Goal: Task Accomplishment & Management: Manage account settings

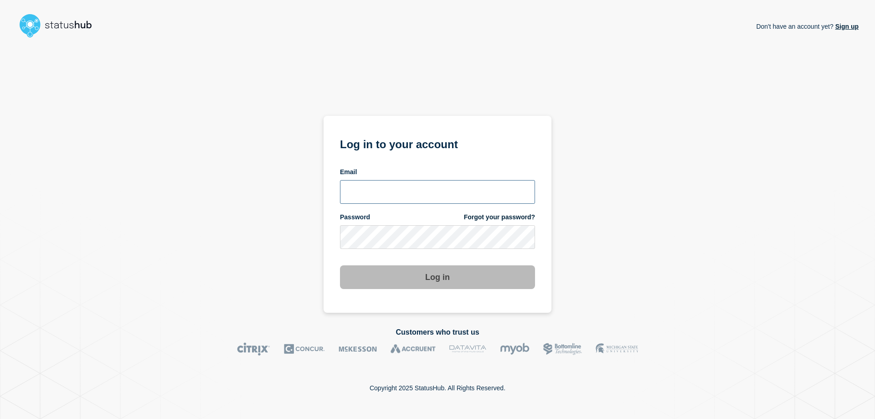
type input "[EMAIL_ADDRESS][PERSON_NAME][DOMAIN_NAME]"
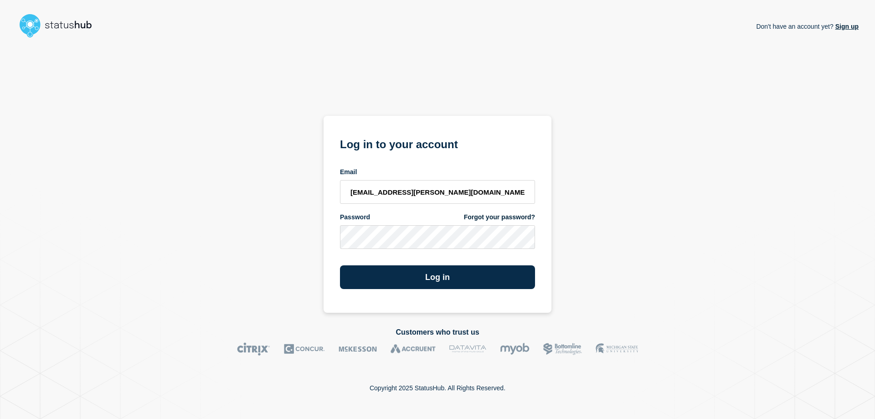
click at [645, 223] on div "Don't have an account yet? Sign up Log in to your account Email [EMAIL_ADDRESS]…" at bounding box center [437, 176] width 842 height 271
click at [437, 280] on button "Log in" at bounding box center [437, 277] width 195 height 24
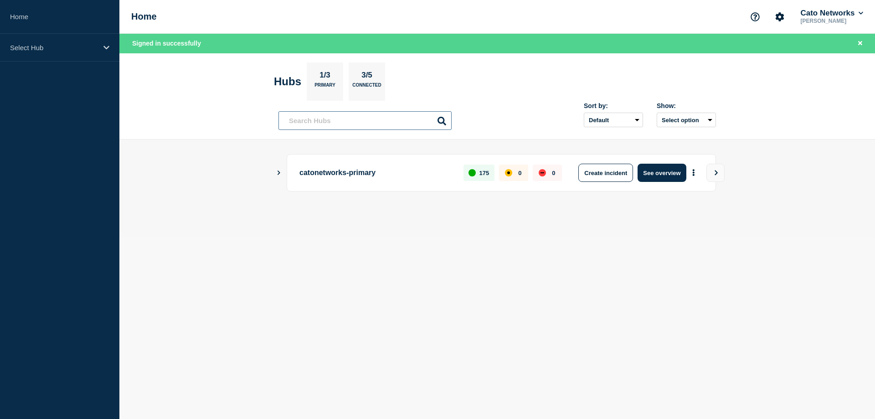
click at [363, 120] on input "text" at bounding box center [364, 120] width 173 height 19
click at [42, 51] on p "Select Hub" at bounding box center [53, 48] width 87 height 8
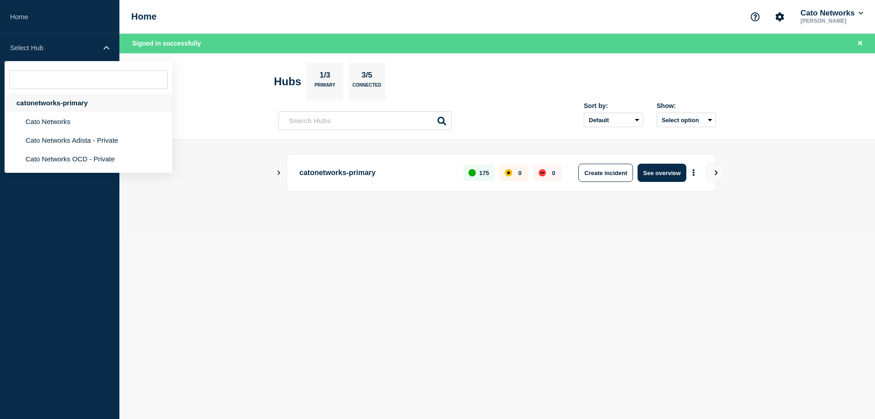
click at [50, 102] on div "catonetworks-primary" at bounding box center [89, 102] width 168 height 19
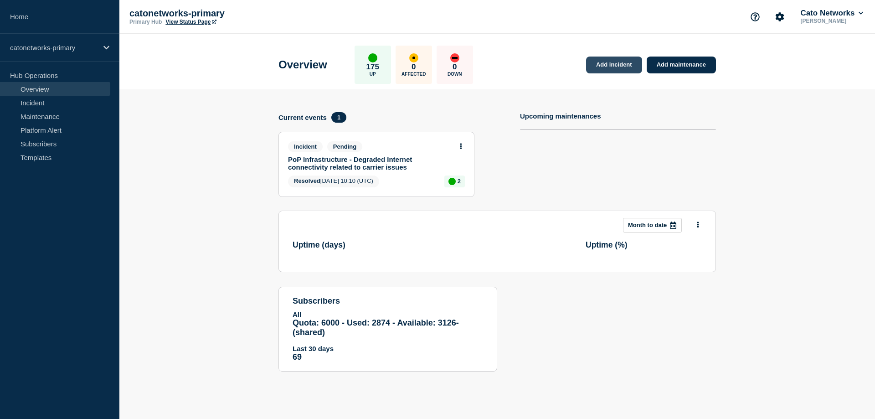
click at [611, 66] on link "Add incident" at bounding box center [614, 64] width 56 height 17
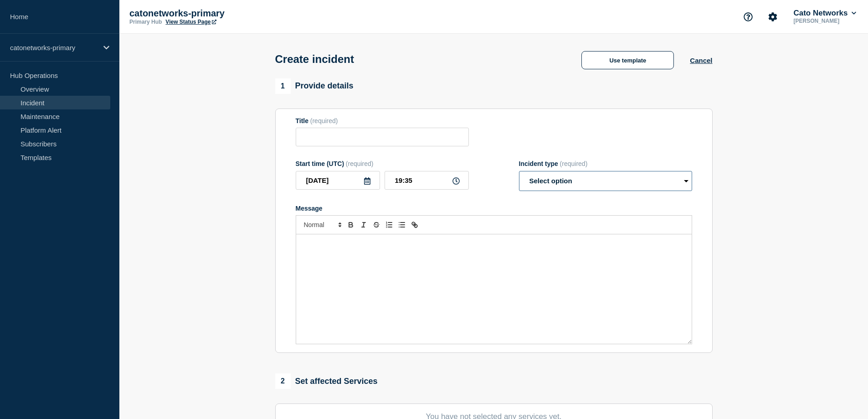
click at [587, 187] on select "Select option Investigating Identified Monitoring" at bounding box center [605, 181] width 173 height 20
select select "investigating"
click at [519, 173] on select "Select option Investigating Identified Monitoring" at bounding box center [605, 181] width 173 height 20
click at [645, 62] on button "Use template" at bounding box center [627, 60] width 92 height 18
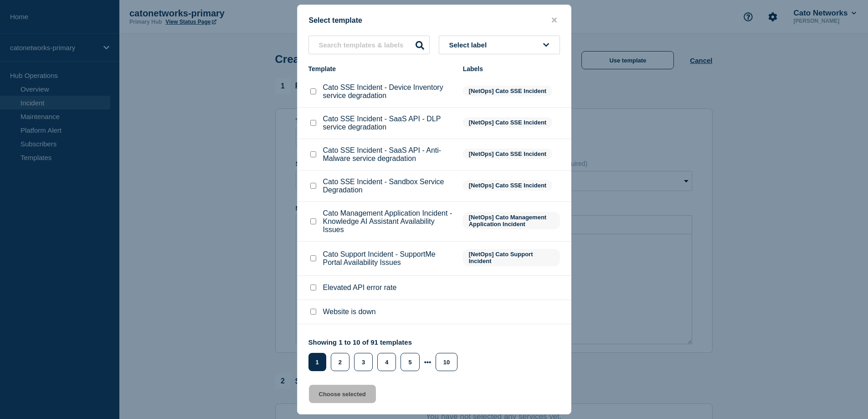
click at [512, 45] on button "Select label" at bounding box center [499, 45] width 121 height 19
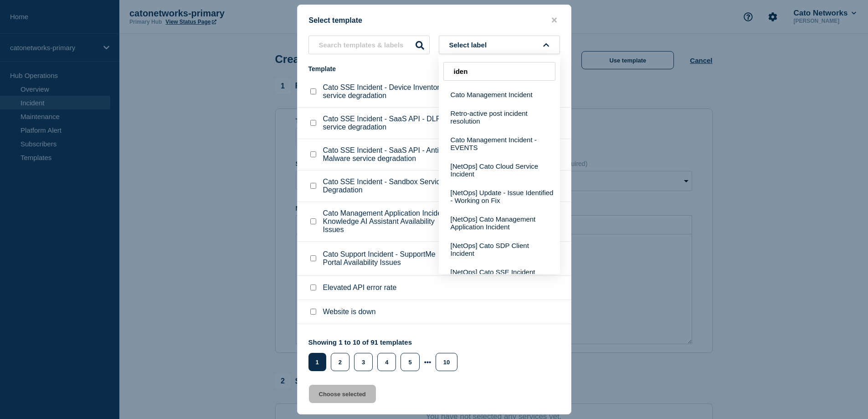
type input "iden"
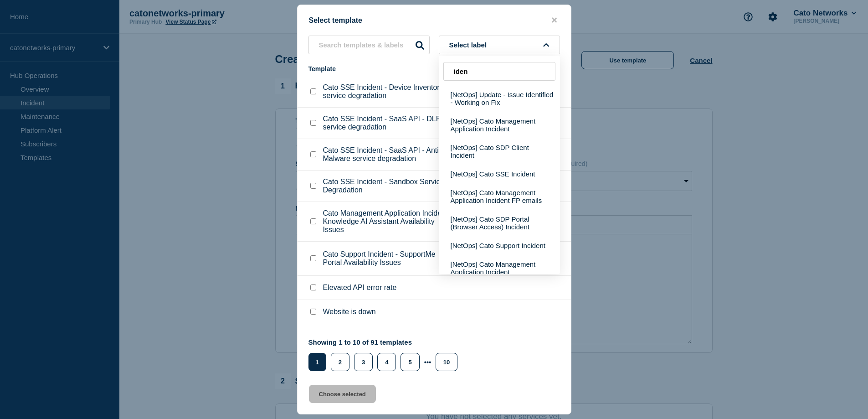
scroll to position [105, 0]
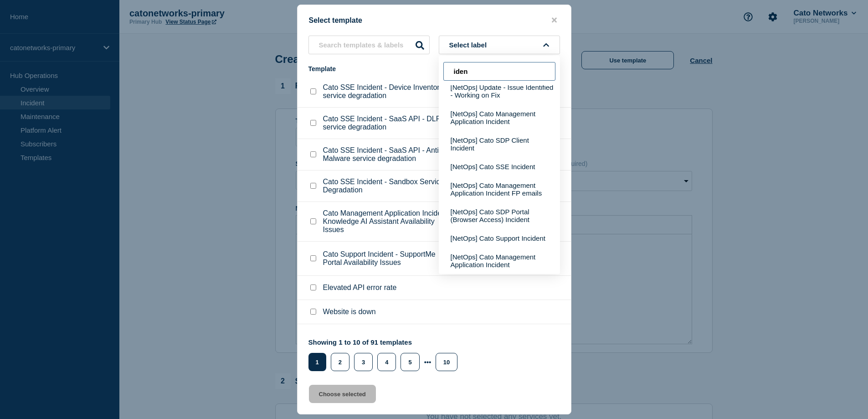
drag, startPoint x: 471, startPoint y: 69, endPoint x: 418, endPoint y: 64, distance: 53.1
click at [418, 64] on div "Select label iden Cato Management Incident Retro-active post incident resolutio…" at bounding box center [433, 203] width 273 height 335
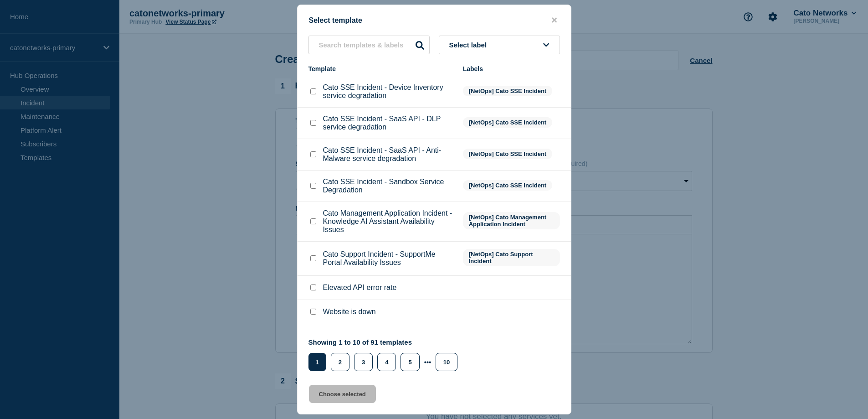
select select "Select option"
click at [498, 46] on button "Select label" at bounding box center [499, 45] width 121 height 19
type input "pop"
click at [498, 116] on button "[NetOps] PoP Infrastructure" at bounding box center [499, 113] width 121 height 19
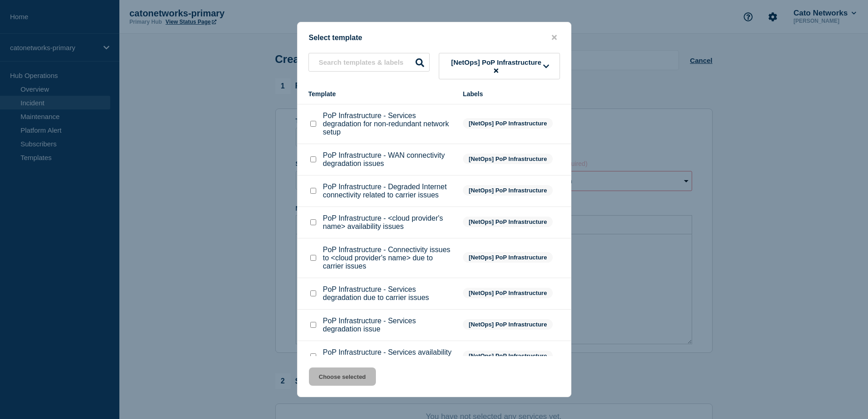
scroll to position [44, 0]
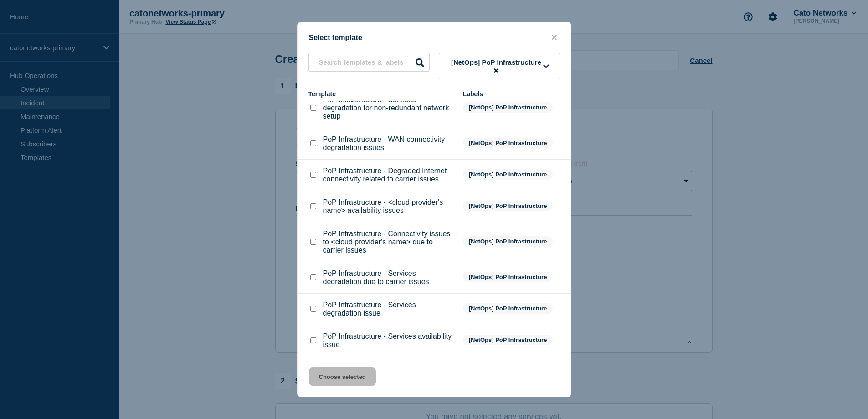
click at [310, 311] on input "PoP Infrastructure - Services degradation issue checkbox" at bounding box center [313, 309] width 6 height 6
checkbox input "true"
click at [340, 380] on button "Choose selected" at bounding box center [342, 376] width 67 height 18
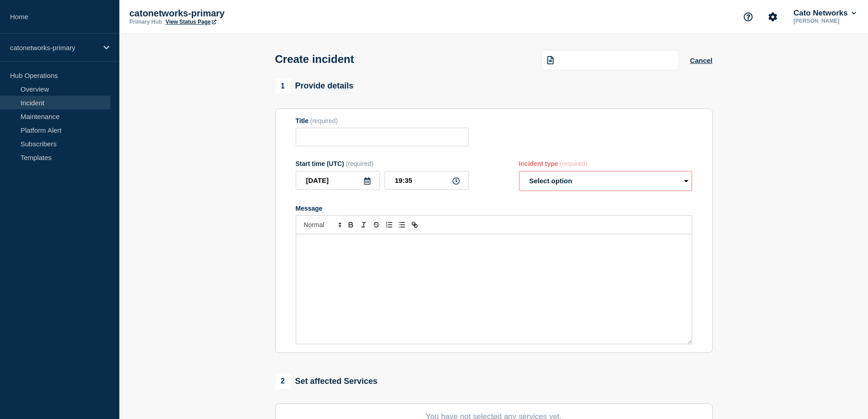
type input "PoP Infrastructure - Services degradation issue"
select select "investigating"
radio input "false"
radio input "true"
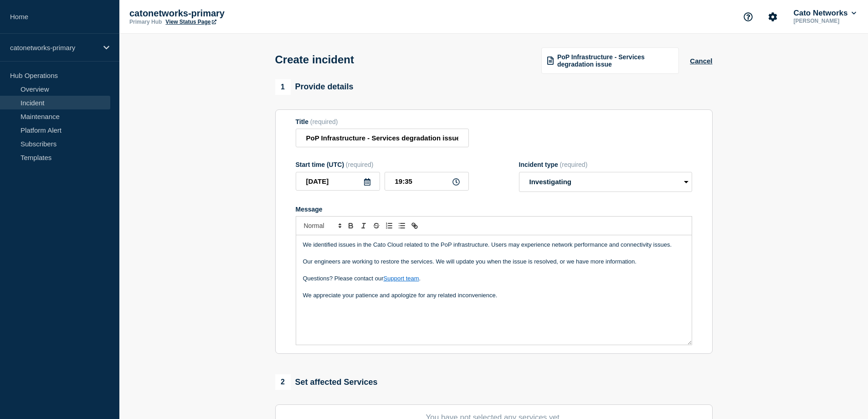
click at [473, 321] on div "We identified issues in the Cato Cloud related to the PoP infrastructure. Users…" at bounding box center [493, 289] width 395 height 109
click at [533, 308] on div "We identified issues in the Cato Cloud related to the PoP infrastructure. Users…" at bounding box center [493, 289] width 395 height 109
click at [416, 320] on p "Message" at bounding box center [494, 320] width 382 height 8
click at [315, 324] on p "Message" at bounding box center [494, 320] width 382 height 8
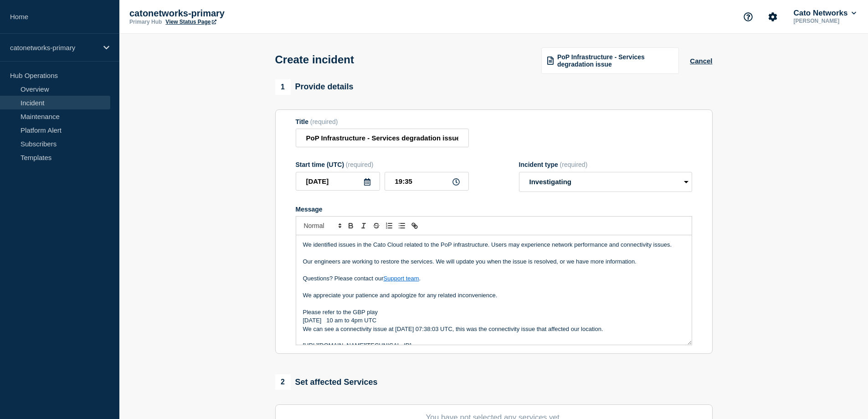
click at [392, 311] on p "Please refer to the GBP play" at bounding box center [494, 312] width 382 height 8
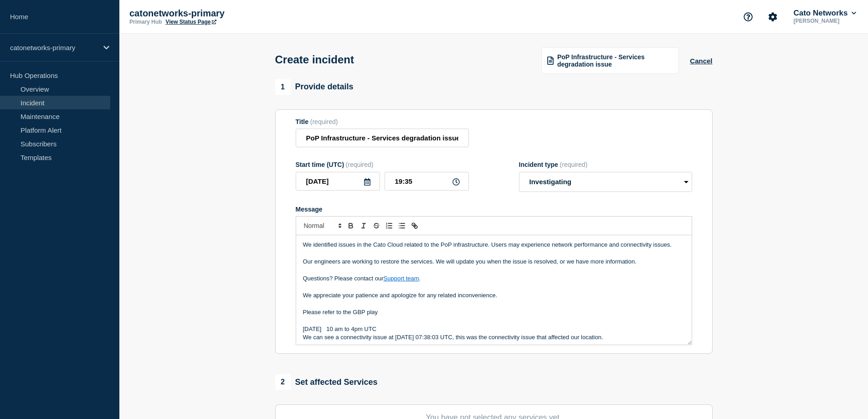
scroll to position [19, 0]
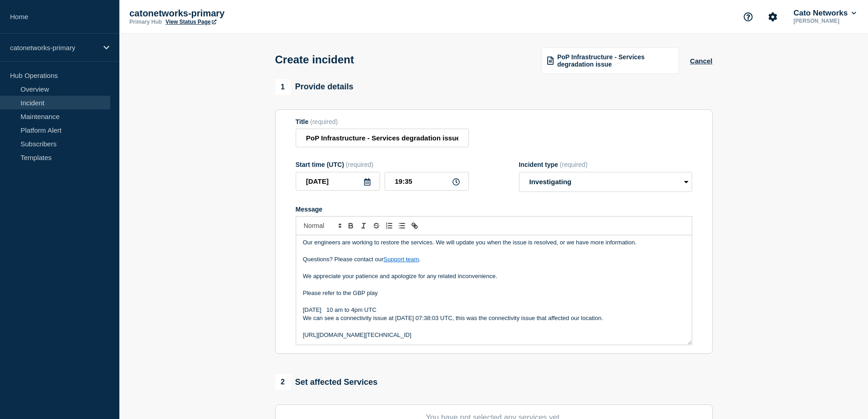
drag, startPoint x: 303, startPoint y: 313, endPoint x: 677, endPoint y: 361, distance: 377.1
click at [677, 361] on div "1 Provide details Title (required) PoP Infrastructure - Services degradation is…" at bounding box center [494, 340] width 448 height 522
copy div "Please refer to the GBP play Sep17-2025 10 am to 4pm UTC We can see a connectiv…"
click at [461, 303] on p "Message" at bounding box center [494, 301] width 382 height 8
click at [305, 305] on p "Message" at bounding box center [494, 301] width 382 height 8
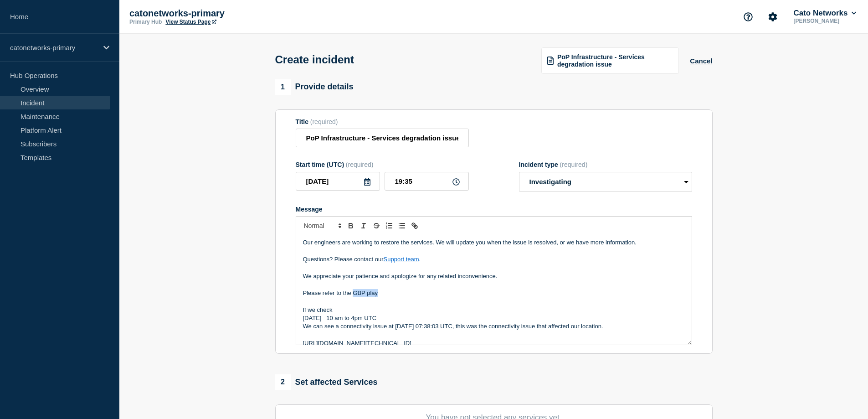
drag, startPoint x: 353, startPoint y: 293, endPoint x: 402, endPoint y: 292, distance: 49.2
click at [402, 292] on p "Please refer to the GBP play" at bounding box center [494, 293] width 382 height 8
click at [356, 305] on p "Message" at bounding box center [494, 301] width 382 height 8
click at [351, 314] on p "If we check" at bounding box center [494, 310] width 382 height 8
drag, startPoint x: 361, startPoint y: 296, endPoint x: 279, endPoint y: 296, distance: 81.5
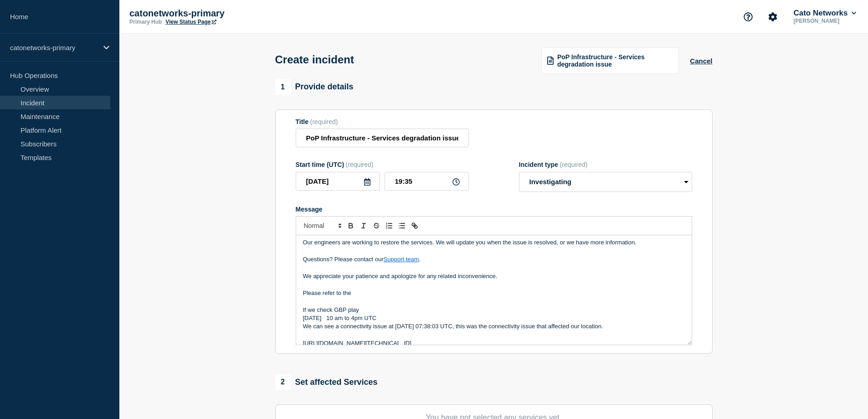
click at [280, 296] on section "Title (required) PoP Infrastructure - Services degradation issue Start time (UT…" at bounding box center [493, 231] width 437 height 245
click at [372, 305] on p "Message" at bounding box center [494, 301] width 382 height 8
click at [381, 309] on p "If we check GBP play" at bounding box center [494, 310] width 382 height 8
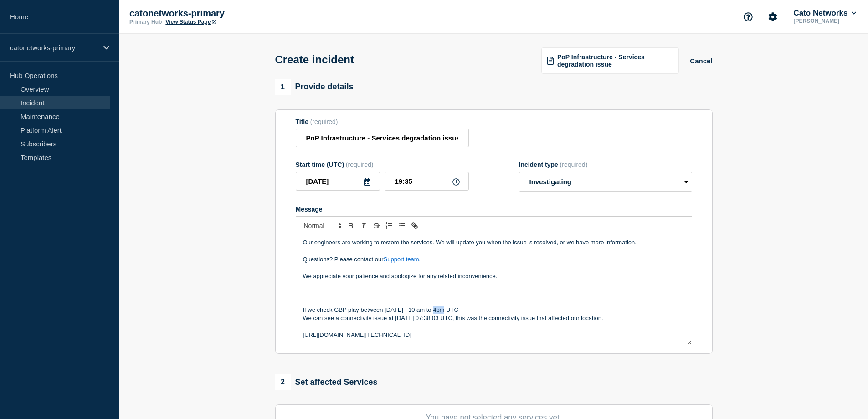
drag, startPoint x: 443, startPoint y: 311, endPoint x: 439, endPoint y: 312, distance: 4.6
click at [439, 312] on p "If we check GBP play between Sep17-2025 10 am to 4pm UTC" at bounding box center [494, 310] width 382 height 8
click at [438, 308] on p "If we check GBP play between Sep17-2025 10 am and 4pm UTC" at bounding box center [494, 310] width 382 height 8
click at [513, 309] on p "If we check GBP play between Sep17-2025 10 am UTC and 4pm UTC" at bounding box center [494, 310] width 382 height 8
click at [392, 318] on p "We can see a connectivity issue at 2025-09-14 07:38:03 UTC, this was the connec…" at bounding box center [494, 318] width 382 height 8
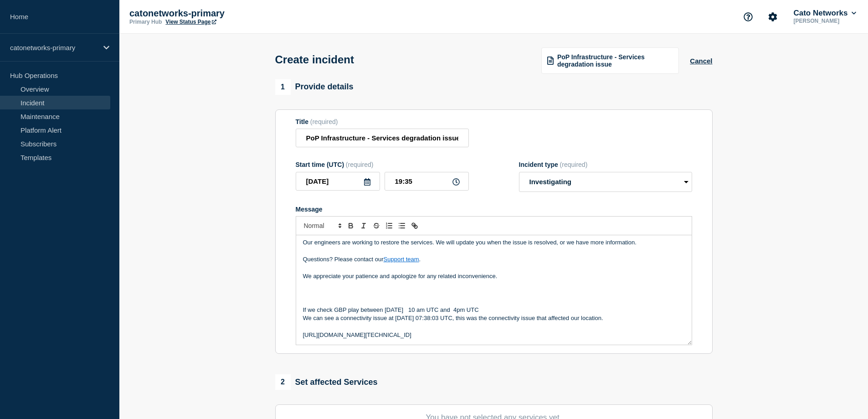
drag, startPoint x: 393, startPoint y: 318, endPoint x: 543, endPoint y: 304, distance: 150.5
click at [397, 318] on p "We can see a connectivity issue at 2025-09-14 07:38:03 UTC, this was the connec…" at bounding box center [494, 318] width 382 height 8
click at [399, 318] on p "We can see a connectivity issue at 2025-09-14 07:38:03 UTC, this was the connec…" at bounding box center [494, 318] width 382 height 8
click at [394, 319] on p "We can see a connectivity issue at 2025-09-14 07:38:03 UTC, this was the connec…" at bounding box center [494, 318] width 382 height 8
click at [429, 320] on p "We can see a connectivity issue on 2025-09-14 07:38:03 UTC, this was the connec…" at bounding box center [494, 318] width 382 height 8
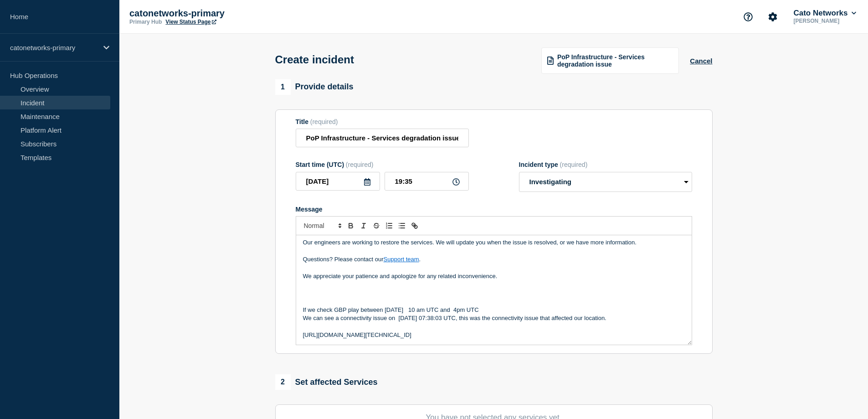
click at [478, 318] on p "We can see a connectivity issue on 2025-09-14 at 07:38:03 UTC, this was the con…" at bounding box center [494, 318] width 382 height 8
drag, startPoint x: 668, startPoint y: 335, endPoint x: 675, endPoint y: 335, distance: 6.4
click at [669, 335] on p "https://stat.ripe.net/bgplay/149.20.199.0%2F24#starttime=1757239200&endtime=175…" at bounding box center [494, 335] width 382 height 8
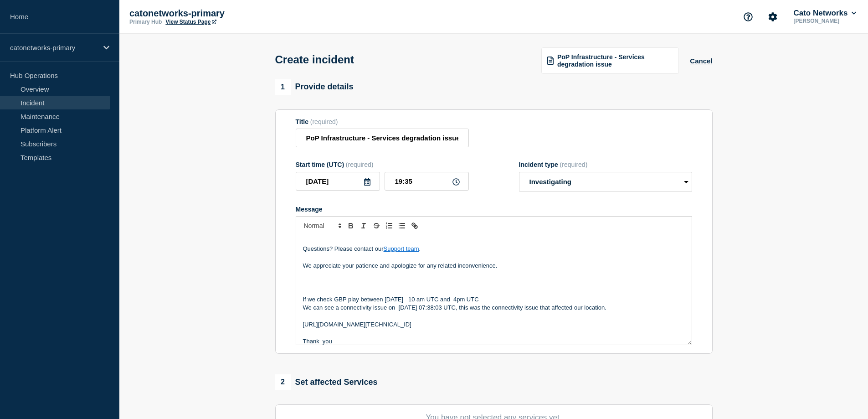
click at [332, 336] on p "Message" at bounding box center [494, 332] width 382 height 8
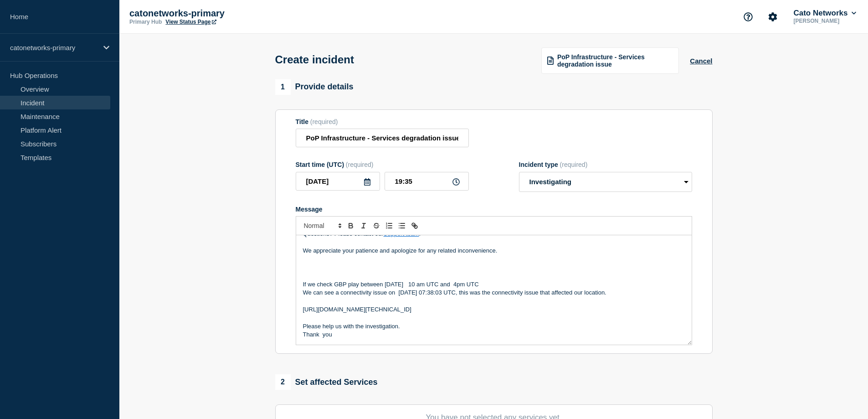
click at [409, 324] on p "Please help us with the investigation." at bounding box center [494, 326] width 382 height 8
drag, startPoint x: 418, startPoint y: 327, endPoint x: 301, endPoint y: 324, distance: 116.7
click at [301, 324] on div "We identified issues in the Cato Cloud related to the PoP infrastructure. Users…" at bounding box center [493, 289] width 395 height 109
copy p "Please help us with the investigation."
click at [403, 273] on p "Message" at bounding box center [494, 276] width 382 height 8
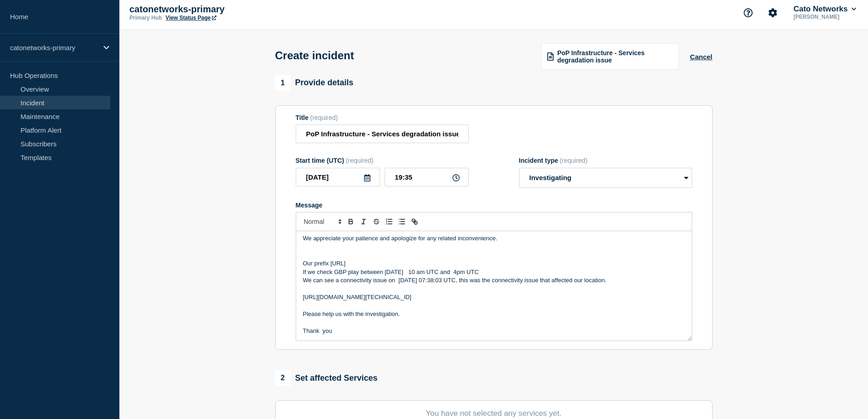
scroll to position [0, 0]
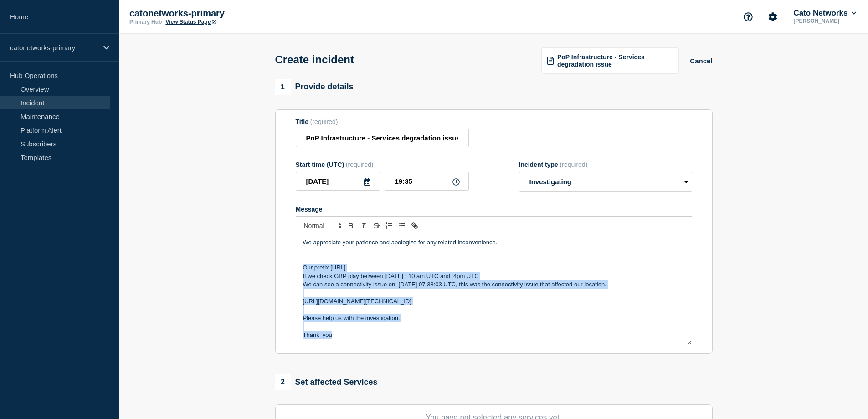
drag, startPoint x: 303, startPoint y: 269, endPoint x: 532, endPoint y: 324, distance: 235.1
click at [656, 340] on div "We identified issues in the Cato Cloud related to the PoP infrastructure. Users…" at bounding box center [493, 289] width 395 height 109
copy div "Our prefix 149.20.199.0/24 If we check GBP play between Sep17-2025 10 am UTC an…"
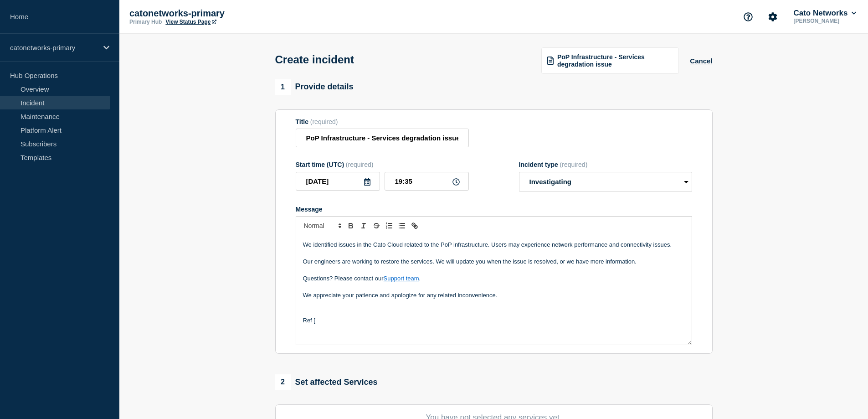
click at [333, 316] on p "Message" at bounding box center [494, 312] width 382 height 8
click at [335, 323] on p "Ref [" at bounding box center [494, 320] width 382 height 8
click at [331, 181] on input "2025-09-17" at bounding box center [338, 181] width 84 height 19
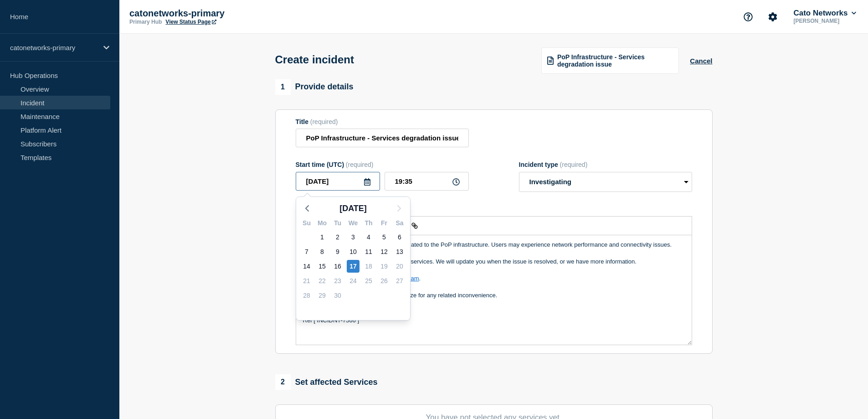
click at [343, 182] on input "2025-09-17" at bounding box center [338, 181] width 84 height 19
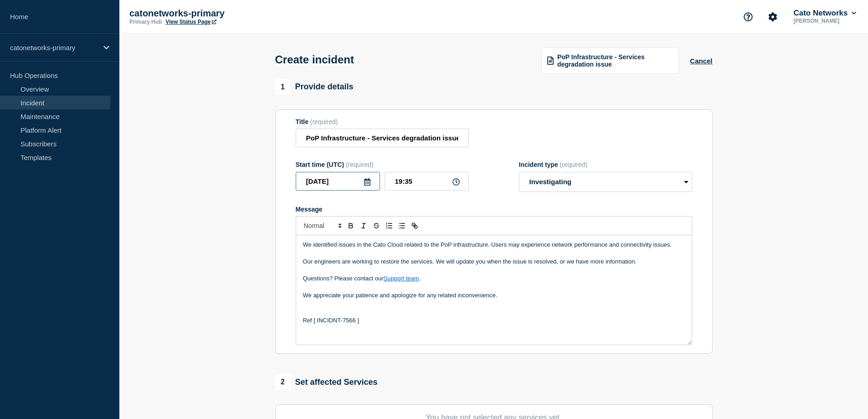
click at [338, 183] on input "2025-09-17" at bounding box center [338, 181] width 84 height 19
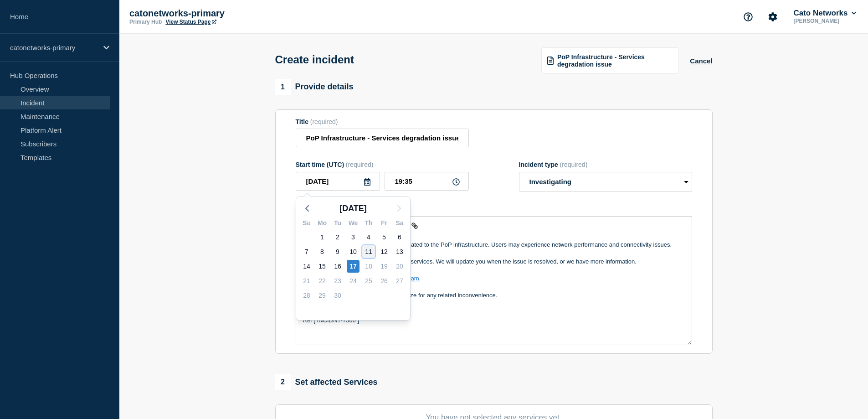
click at [366, 253] on div "11" at bounding box center [368, 251] width 13 height 13
type input "2025-09-11"
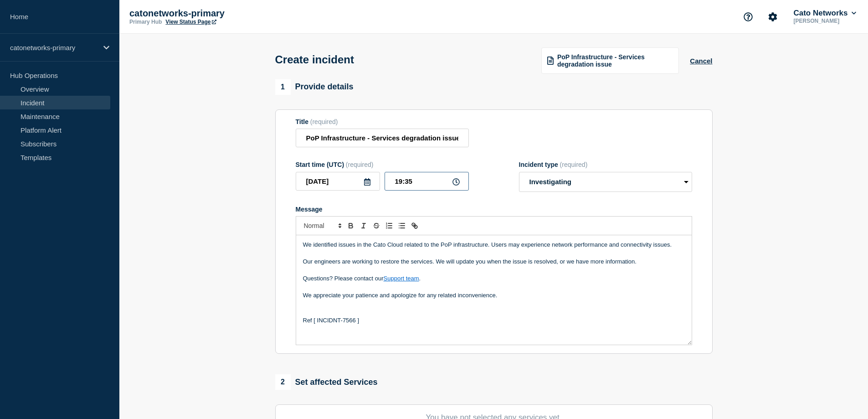
click at [405, 183] on input "19:35" at bounding box center [426, 181] width 84 height 19
drag, startPoint x: 402, startPoint y: 182, endPoint x: 395, endPoint y: 183, distance: 6.9
click at [395, 183] on input "19:35" at bounding box center [426, 181] width 84 height 19
drag, startPoint x: 412, startPoint y: 183, endPoint x: 406, endPoint y: 184, distance: 5.5
click at [406, 184] on input "14:35" at bounding box center [426, 181] width 84 height 19
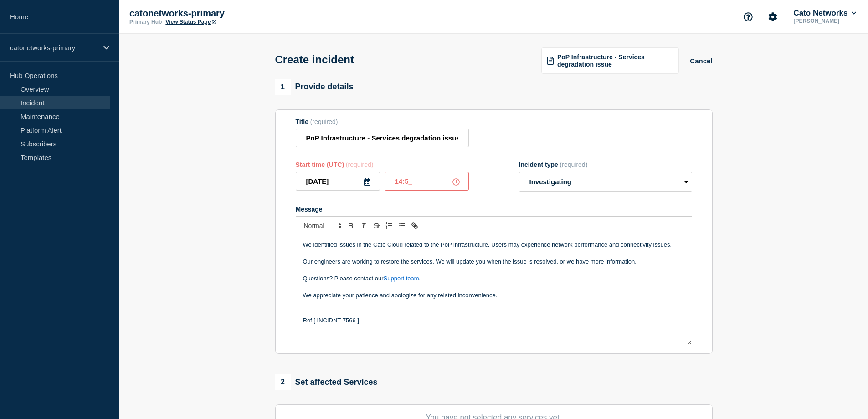
type input "14:53"
click at [422, 183] on input "14:53" at bounding box center [426, 181] width 84 height 19
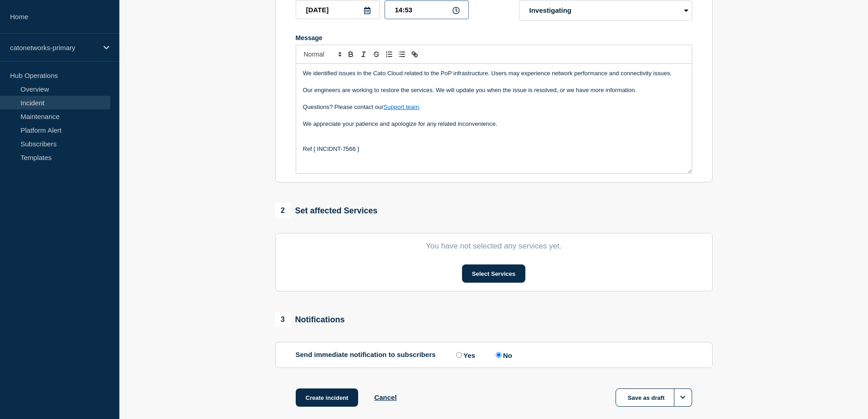
scroll to position [182, 0]
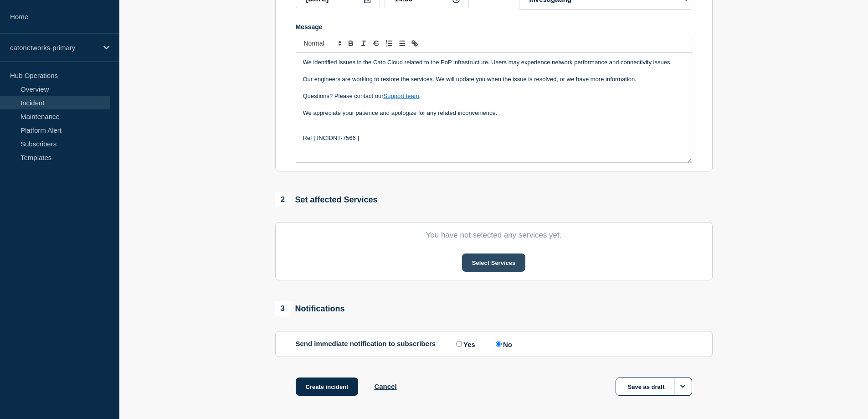
click at [503, 264] on button "Select Services" at bounding box center [493, 262] width 63 height 18
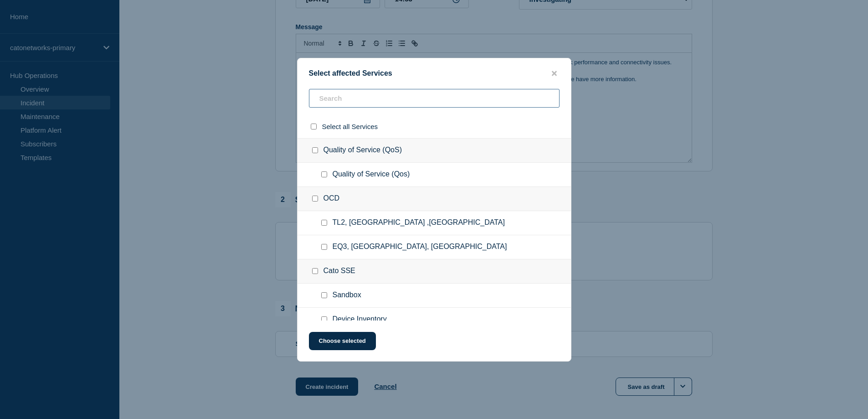
click at [377, 102] on input "text" at bounding box center [434, 98] width 251 height 19
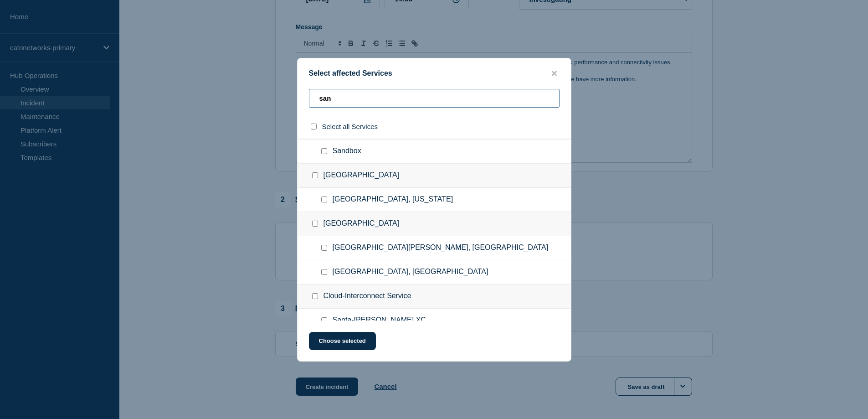
scroll to position [36, 0]
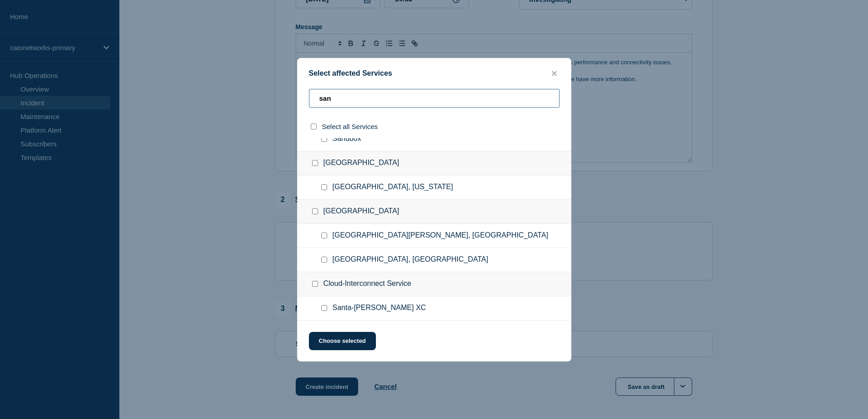
type input "san"
click at [322, 237] on input "San Jose, Costa Rica checkbox" at bounding box center [324, 235] width 6 height 6
checkbox input "true"
click at [553, 73] on icon "close button" at bounding box center [554, 73] width 5 height 5
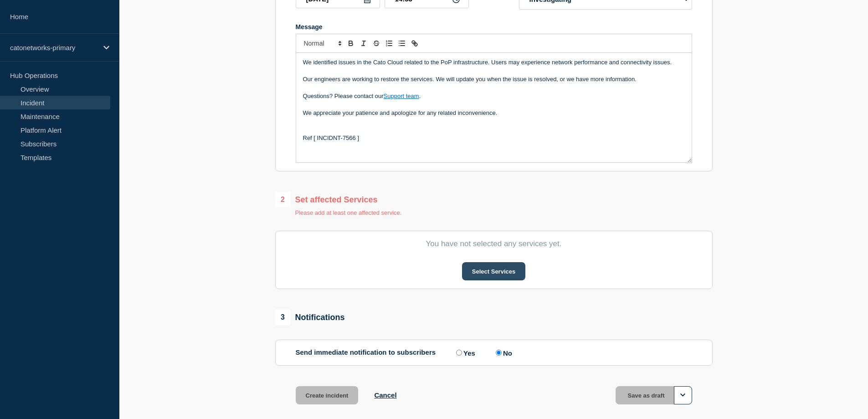
click at [492, 275] on button "Select Services" at bounding box center [493, 271] width 63 height 18
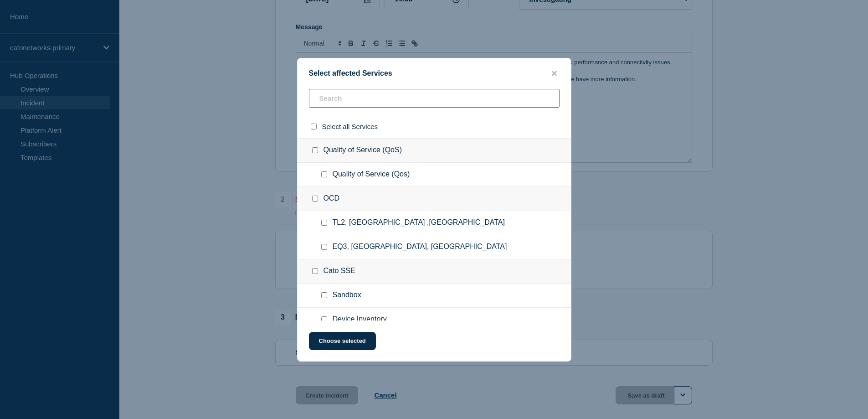
click at [349, 104] on input "text" at bounding box center [434, 98] width 251 height 19
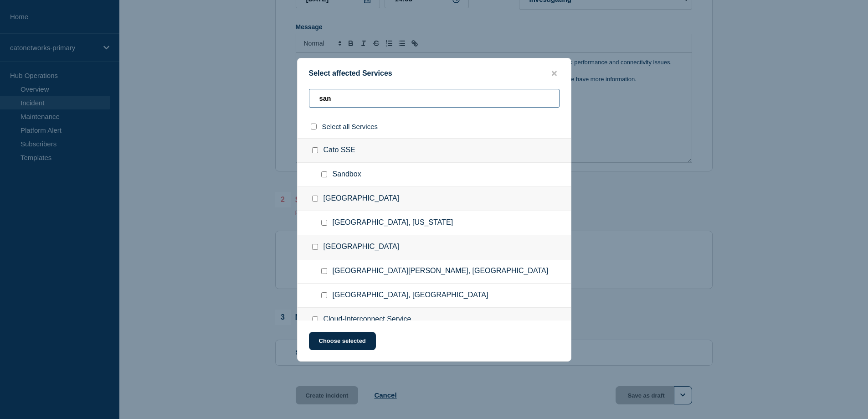
type input "san"
click at [325, 272] on input "San Jose, Costa Rica checkbox" at bounding box center [324, 271] width 6 height 6
checkbox input "true"
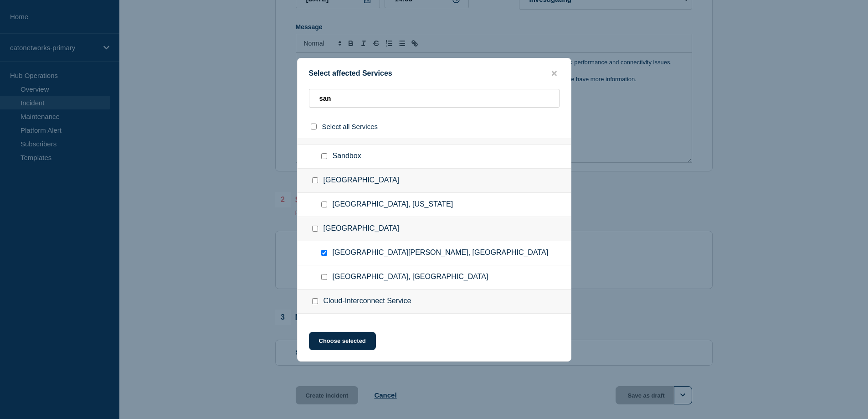
scroll to position [0, 0]
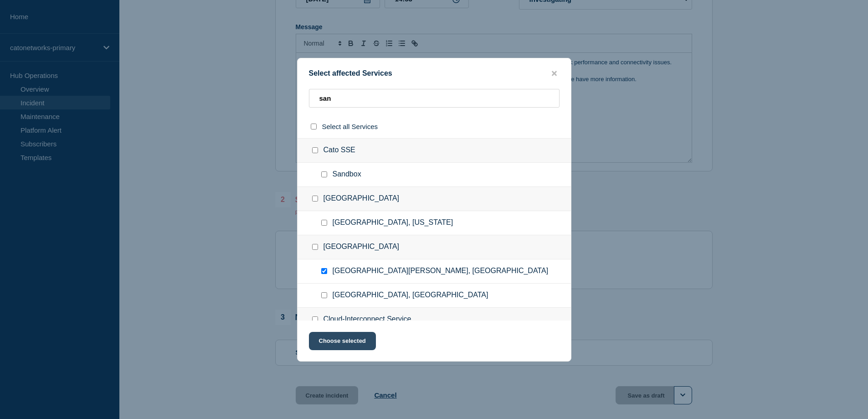
click at [350, 342] on button "Choose selected" at bounding box center [342, 341] width 67 height 18
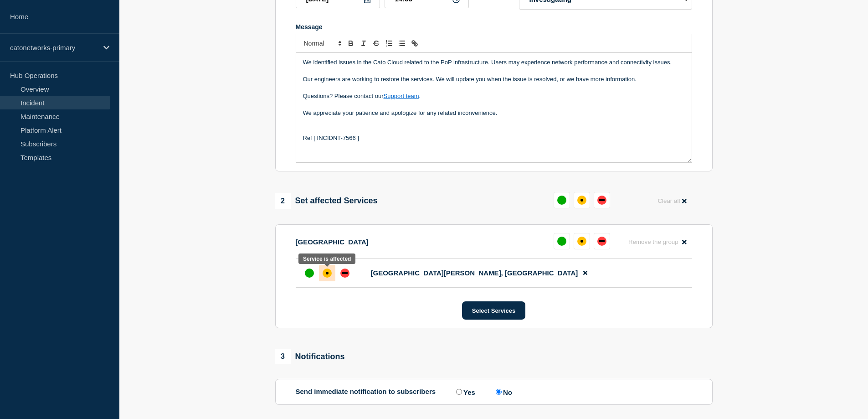
click at [329, 275] on div "affected" at bounding box center [327, 272] width 9 height 9
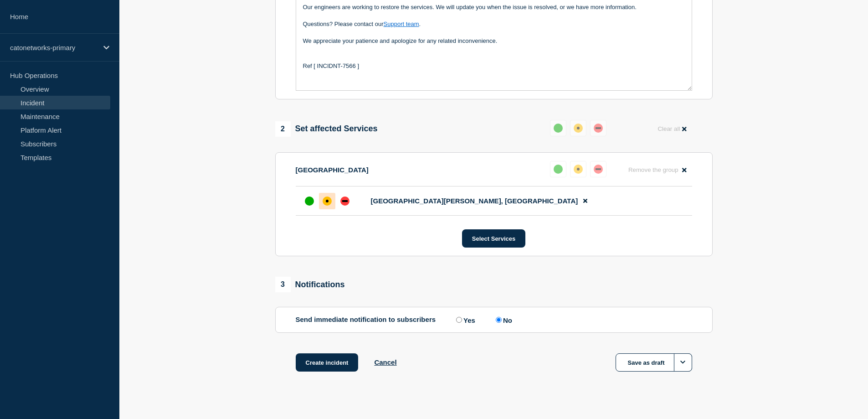
scroll to position [267, 0]
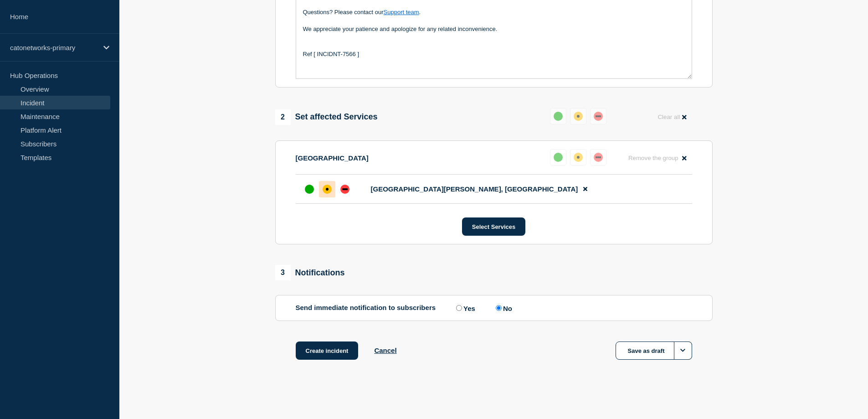
click at [500, 308] on input "No" at bounding box center [499, 308] width 6 height 6
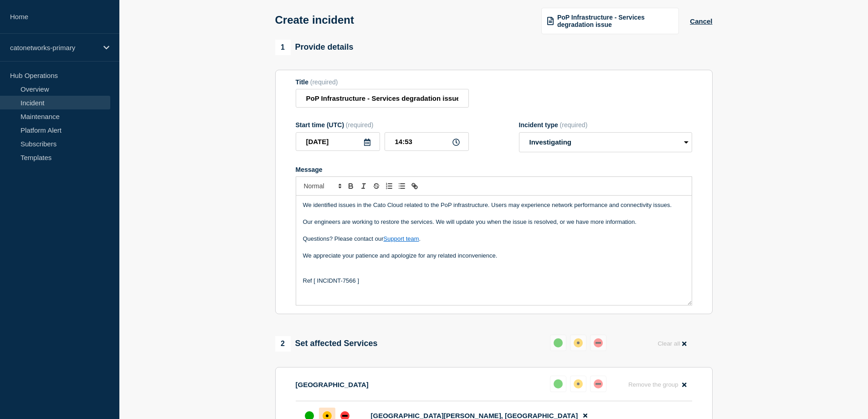
scroll to position [91, 0]
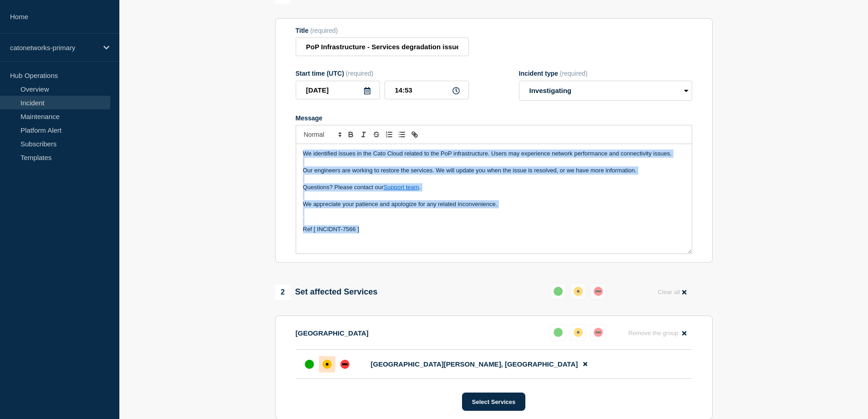
drag, startPoint x: 401, startPoint y: 233, endPoint x: 227, endPoint y: 93, distance: 223.6
click at [227, 93] on section "1 Provide details Title (required) PoP Infrastructure - Services degradation is…" at bounding box center [493, 272] width 748 height 569
copy div "We identified issues in the Cato Cloud related to the PoP infrastructure. Users…"
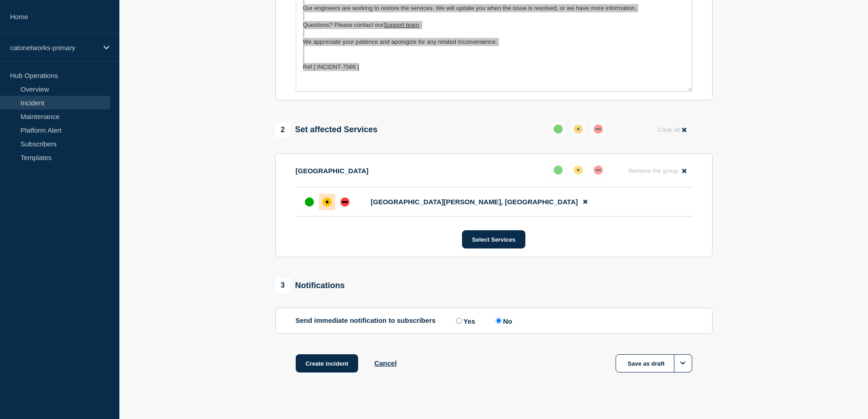
scroll to position [267, 0]
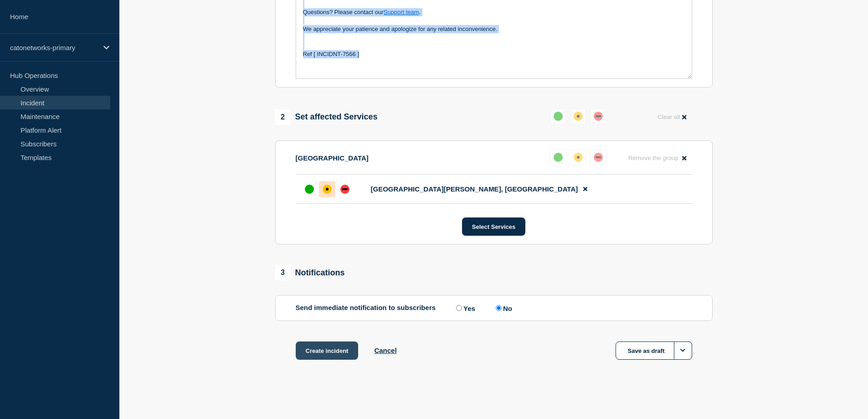
click at [323, 354] on button "Create incident" at bounding box center [327, 350] width 63 height 18
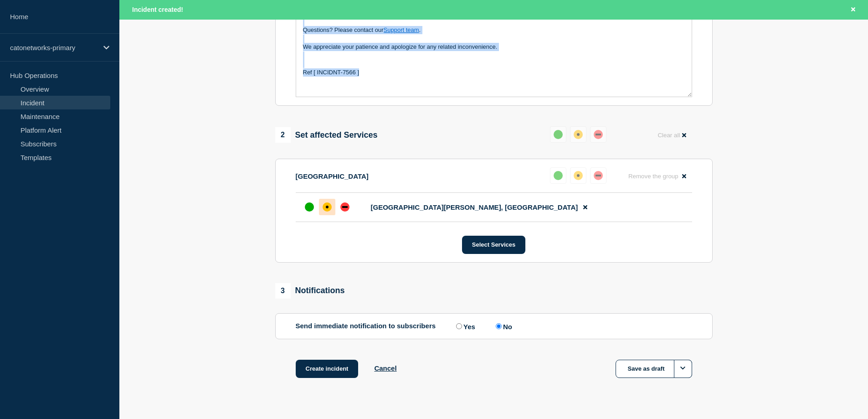
scroll to position [287, 0]
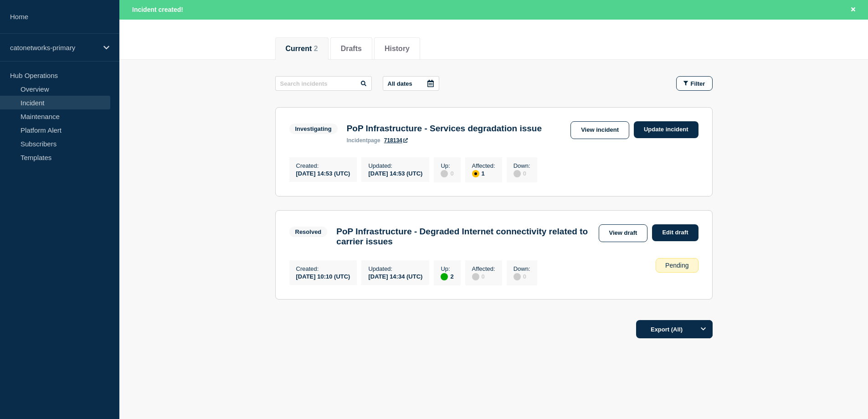
scroll to position [78, 0]
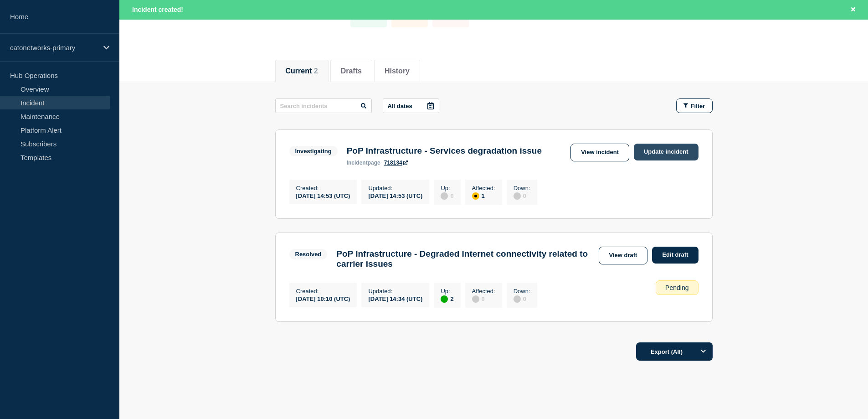
click at [682, 151] on link "Update incident" at bounding box center [666, 151] width 65 height 17
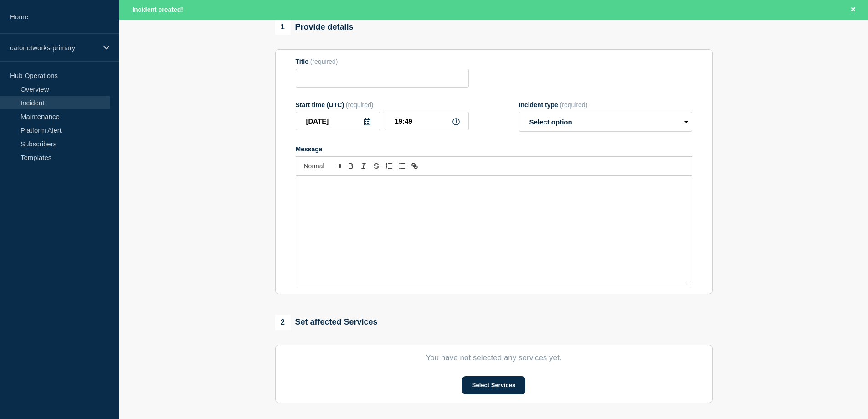
type input "PoP Infrastructure - Services degradation issue"
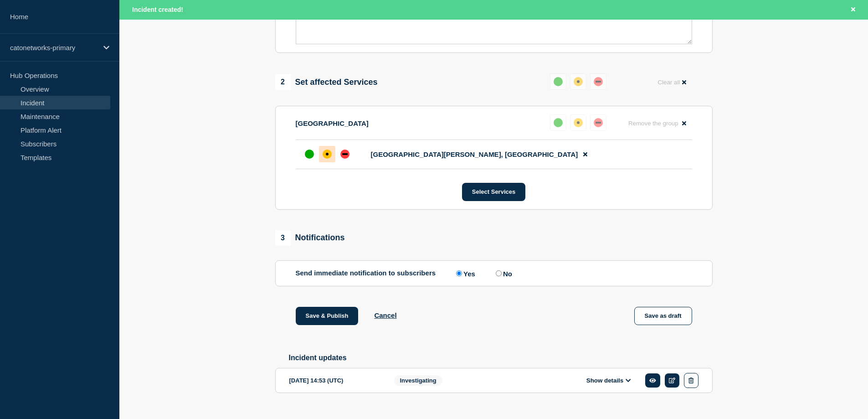
scroll to position [355, 0]
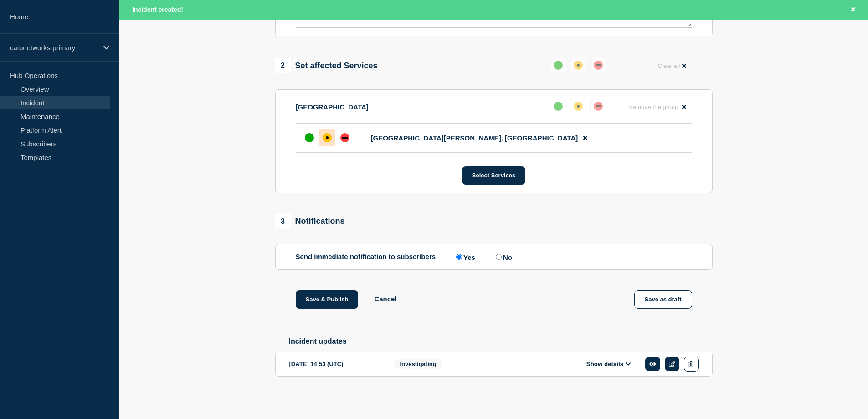
click at [610, 365] on button "Show details" at bounding box center [609, 364] width 50 height 8
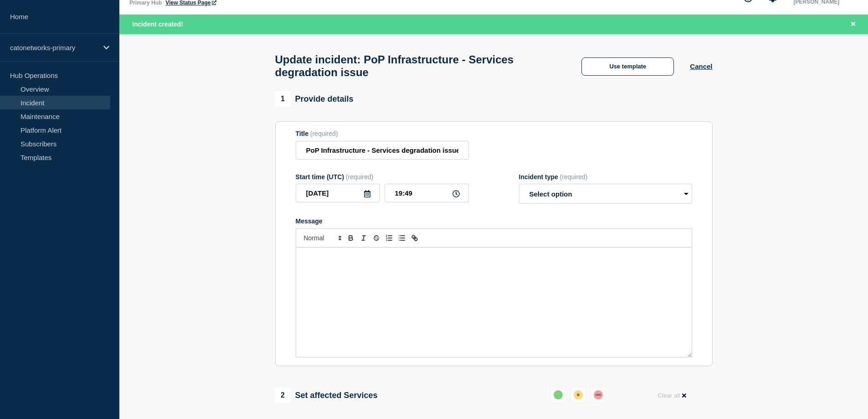
scroll to position [0, 0]
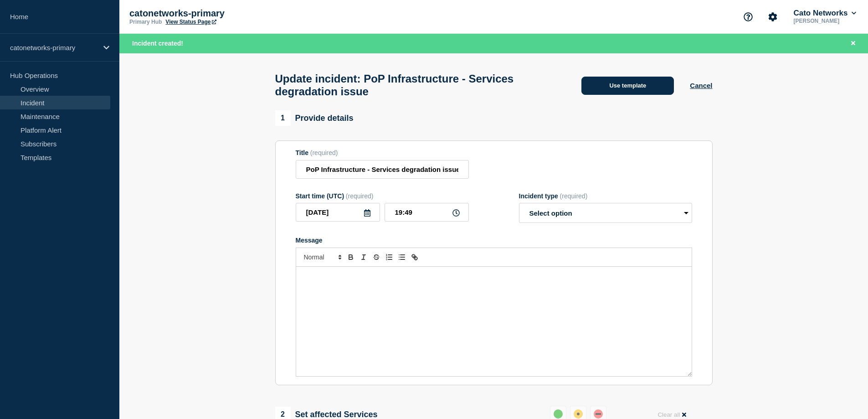
click at [635, 94] on button "Use template" at bounding box center [627, 86] width 92 height 18
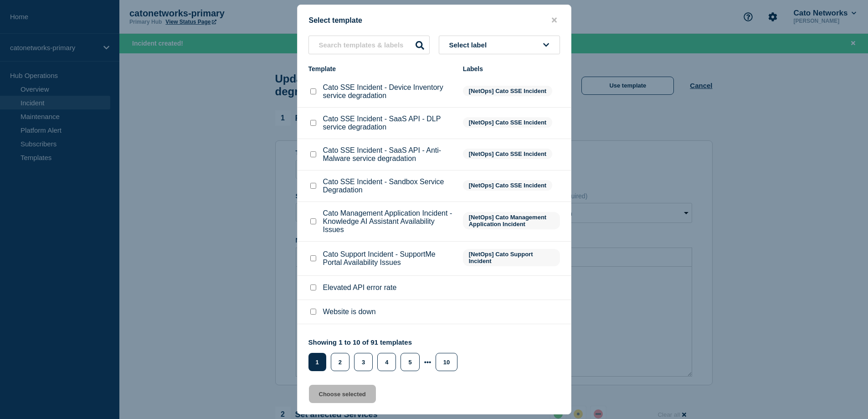
click at [499, 46] on button "Select label" at bounding box center [499, 45] width 121 height 19
type input "pop"
click at [495, 94] on button "PoP Infrastructure" at bounding box center [499, 94] width 121 height 19
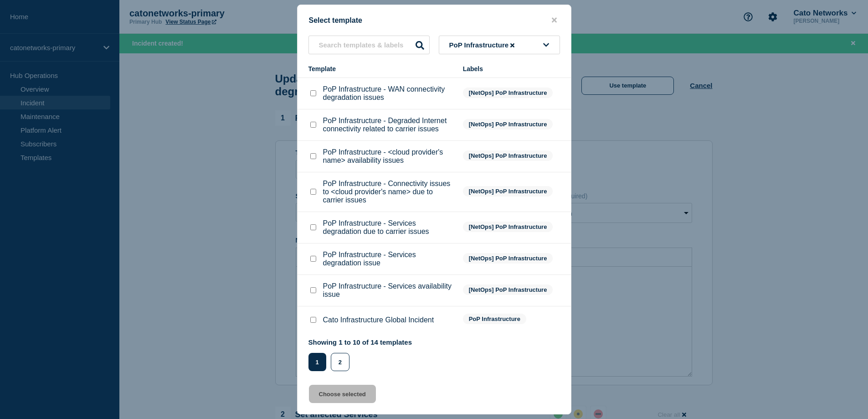
scroll to position [72, 0]
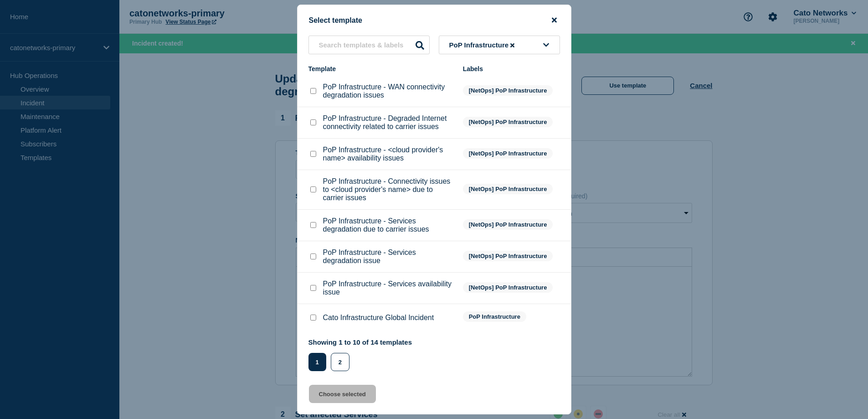
click at [556, 20] on icon "close button" at bounding box center [554, 19] width 5 height 7
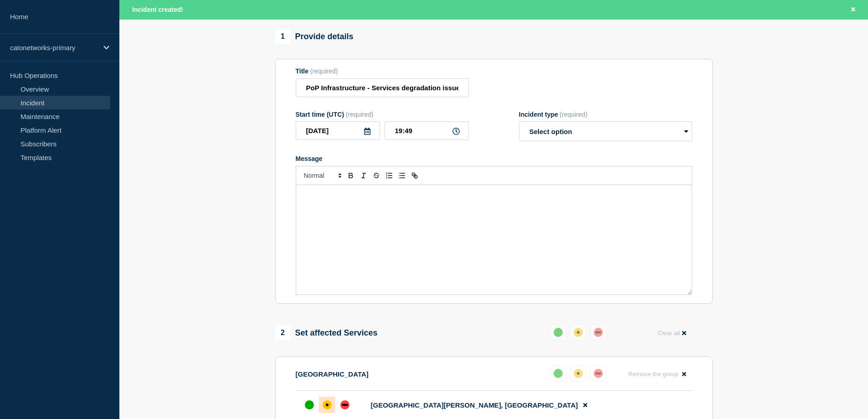
scroll to position [0, 0]
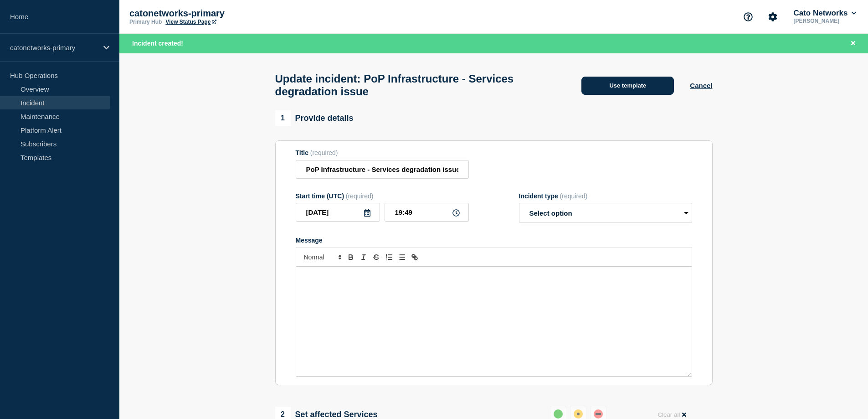
click at [644, 92] on button "Use template" at bounding box center [627, 86] width 92 height 18
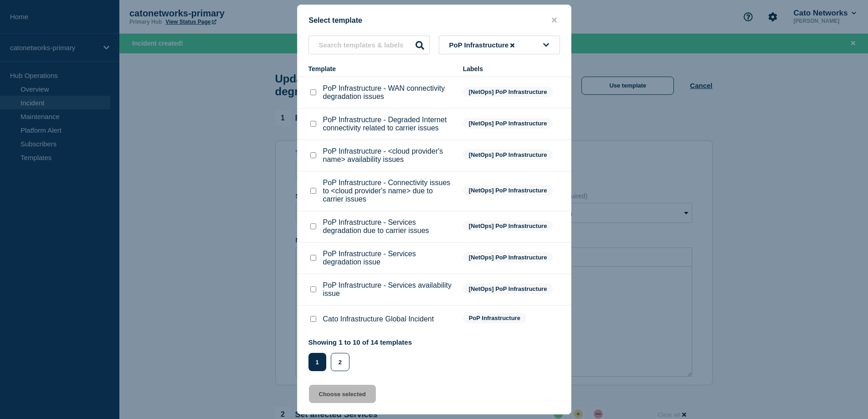
scroll to position [72, 0]
click at [313, 259] on input "PoP Infrastructure - Services degradation issue checkbox" at bounding box center [313, 256] width 6 height 6
checkbox input "true"
click at [349, 396] on button "Choose selected" at bounding box center [342, 393] width 67 height 18
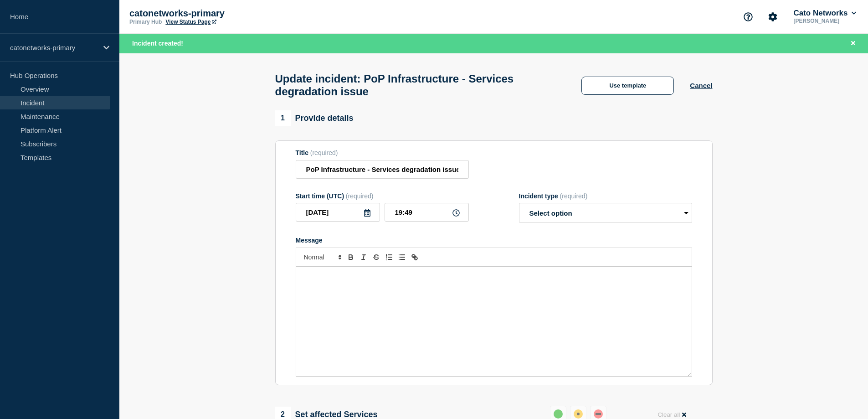
select select "investigating"
radio input "false"
radio input "true"
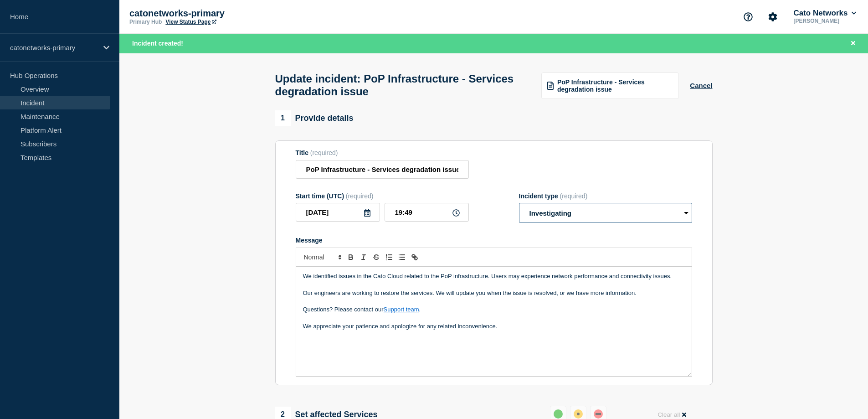
click at [602, 219] on select "Select option Investigating Identified Monitoring Resolved" at bounding box center [605, 213] width 173 height 20
click at [519, 207] on select "Select option Investigating Identified Monitoring Resolved" at bounding box center [605, 213] width 173 height 20
click at [557, 220] on select "Select option Investigating Identified Monitoring Resolved" at bounding box center [605, 213] width 173 height 20
click at [519, 207] on select "Select option Investigating Identified Monitoring Resolved" at bounding box center [605, 213] width 173 height 20
click at [577, 215] on select "Select option Investigating Identified Monitoring Resolved" at bounding box center [605, 213] width 173 height 20
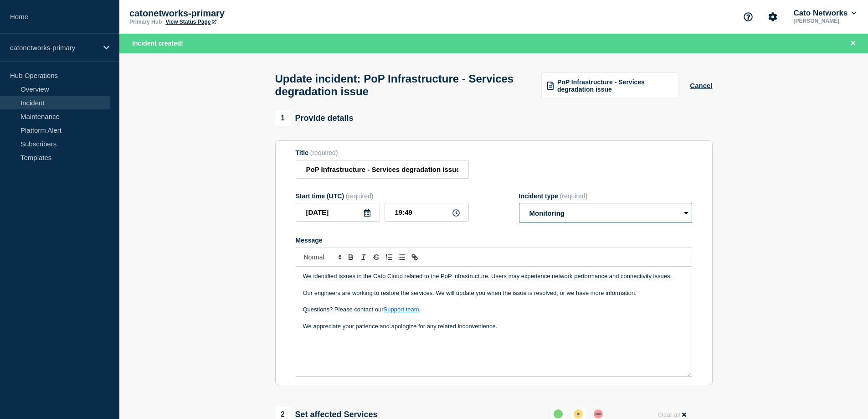
select select "identified"
click at [519, 207] on select "Select option Investigating Identified Monitoring Resolved" at bounding box center [605, 213] width 173 height 20
drag, startPoint x: 492, startPoint y: 280, endPoint x: 200, endPoint y: 246, distance: 294.8
click at [408, 288] on p "Message" at bounding box center [494, 284] width 382 height 8
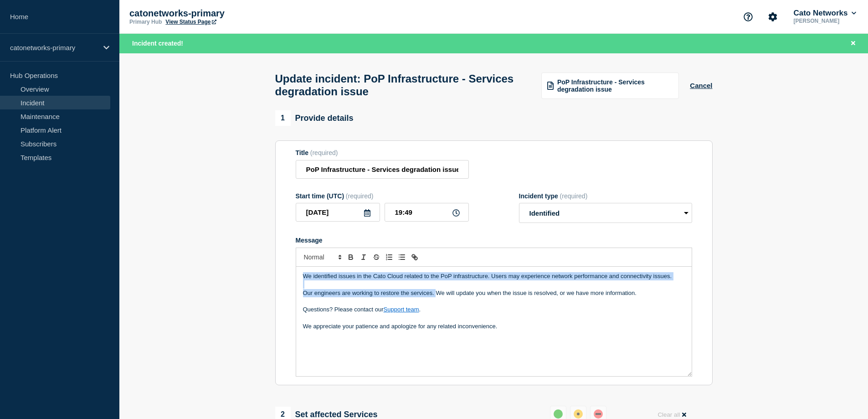
drag, startPoint x: 436, startPoint y: 296, endPoint x: 205, endPoint y: 208, distance: 247.1
click at [635, 210] on select "Select option Investigating Identified Monitoring Resolved" at bounding box center [605, 213] width 173 height 20
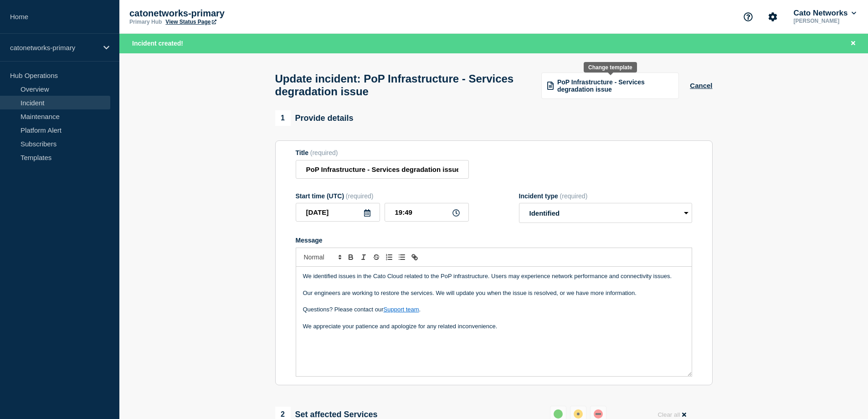
click at [651, 91] on span "PoP Infrastructure - Services degradation issue" at bounding box center [615, 85] width 116 height 15
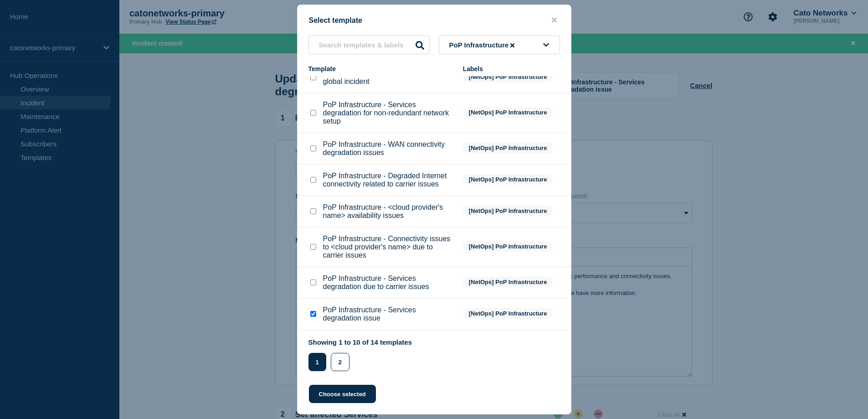
scroll to position [0, 0]
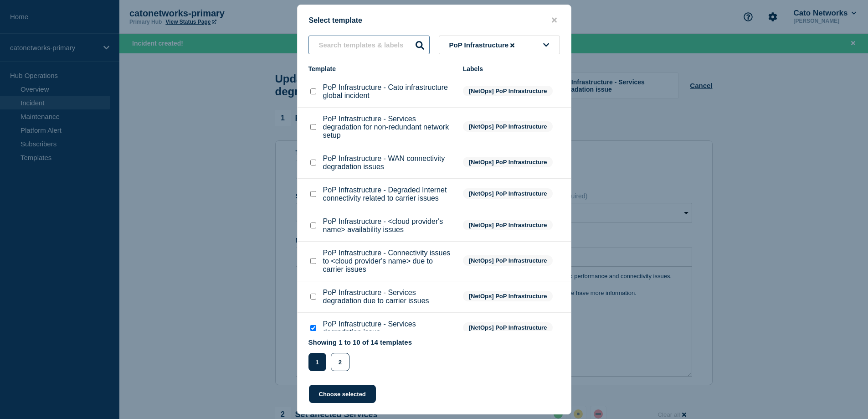
click at [374, 44] on input "text" at bounding box center [368, 45] width 121 height 19
type input "fix"
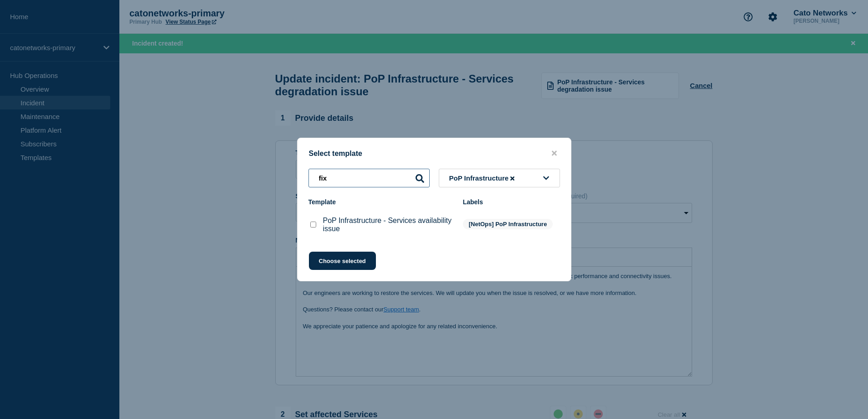
drag, startPoint x: 359, startPoint y: 178, endPoint x: 209, endPoint y: 164, distance: 151.0
click at [213, 165] on div "Select template fix PoP Infrastructure Template Labels PoP Infrastructure - Ser…" at bounding box center [434, 209] width 868 height 419
select select "Select option"
radio input "true"
radio input "false"
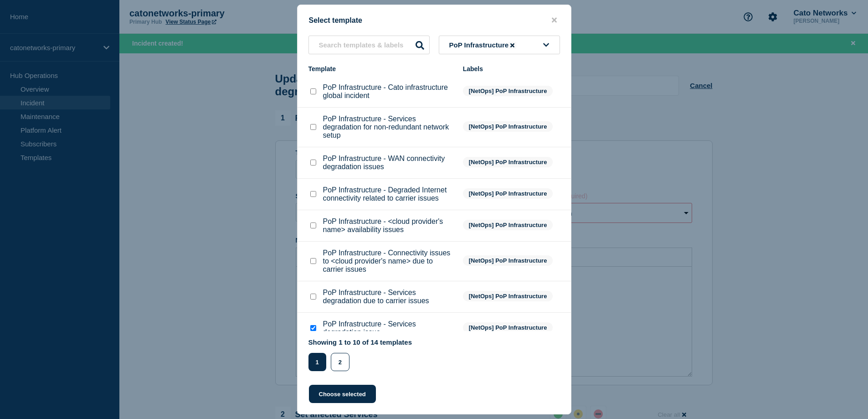
click at [514, 46] on icon at bounding box center [512, 45] width 4 height 4
click at [498, 44] on button "Select label" at bounding box center [499, 45] width 121 height 19
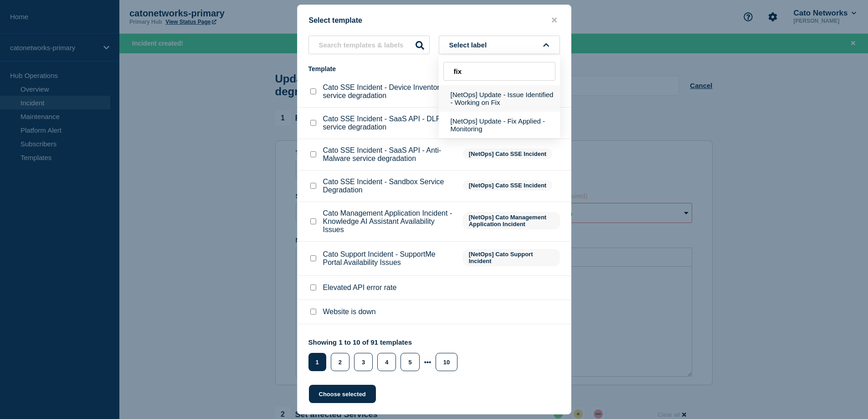
type input "fix"
click at [517, 98] on button "[NetOps] Update - Issue Identified - Working on Fix" at bounding box center [499, 98] width 121 height 26
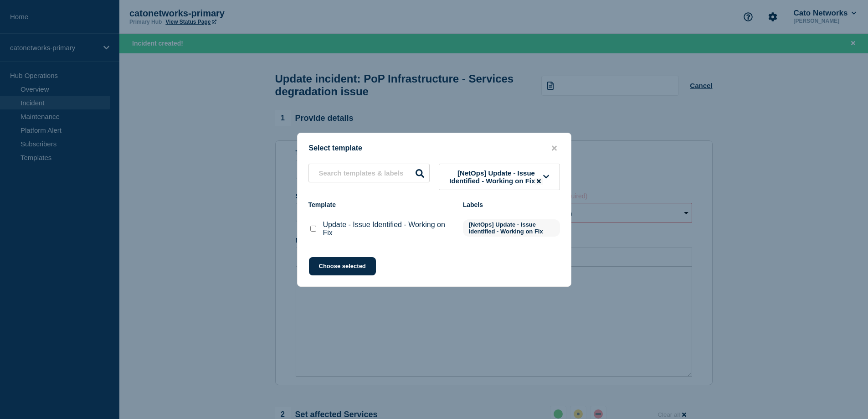
click at [313, 231] on input "Update - Issue Identified - Working on Fix checkbox" at bounding box center [313, 228] width 6 height 6
checkbox input "true"
click at [348, 273] on button "Choose selected" at bounding box center [342, 266] width 67 height 18
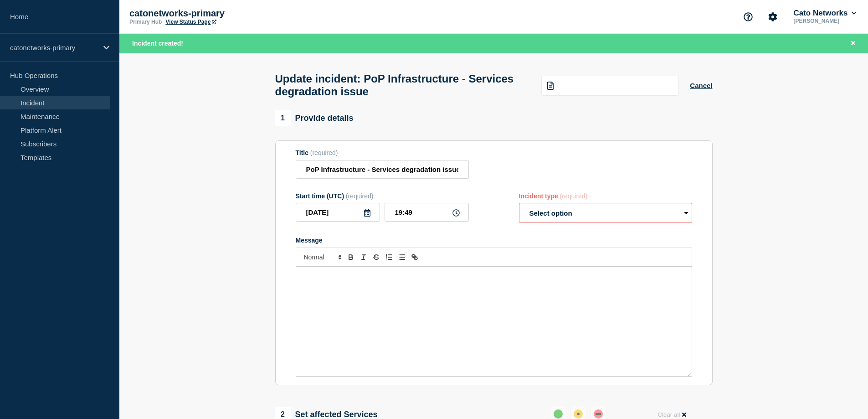
select select "identified"
radio input "false"
radio input "true"
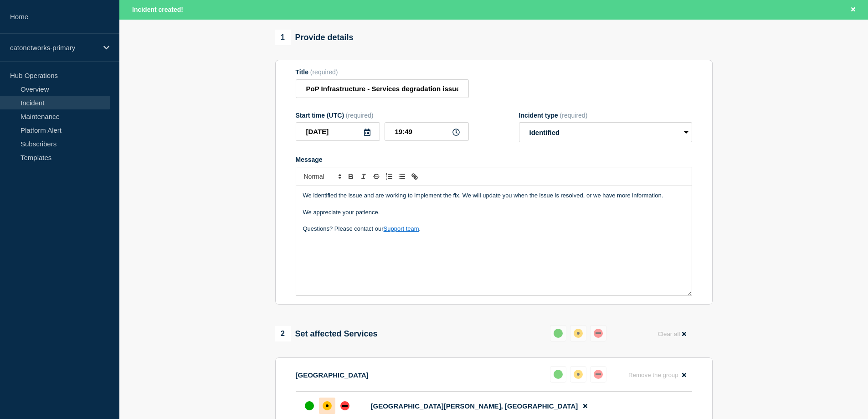
scroll to position [91, 0]
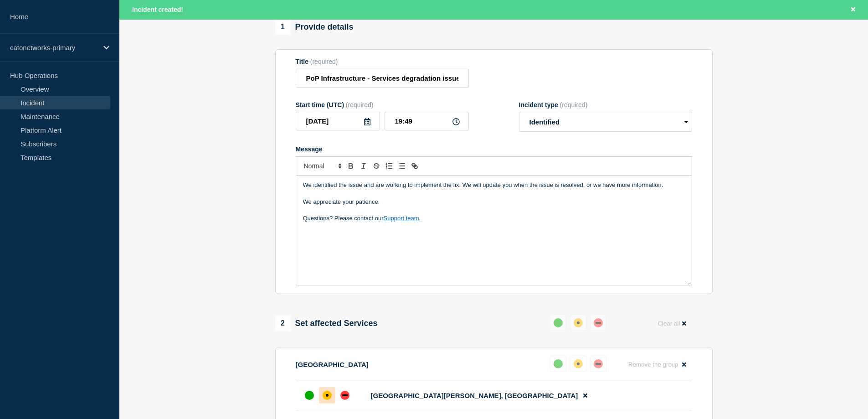
click at [384, 235] on div "We identified the issue and are working to implement the fix. We will update yo…" at bounding box center [493, 229] width 395 height 109
click at [451, 234] on div "We identified the issue and are working to implement the fix. We will update yo…" at bounding box center [493, 229] width 395 height 109
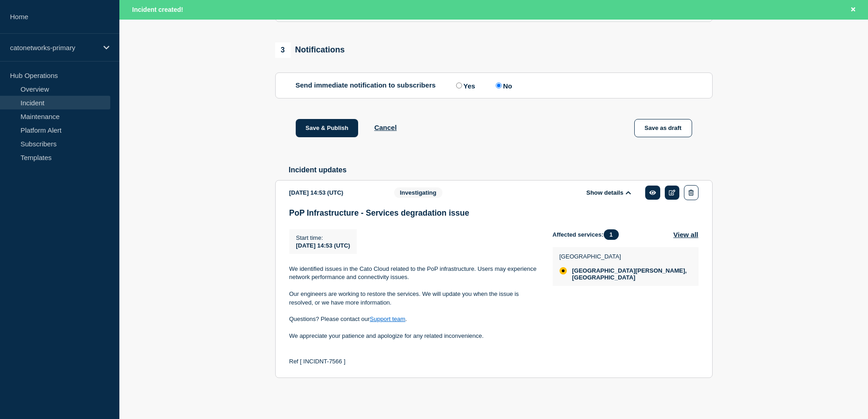
scroll to position [529, 0]
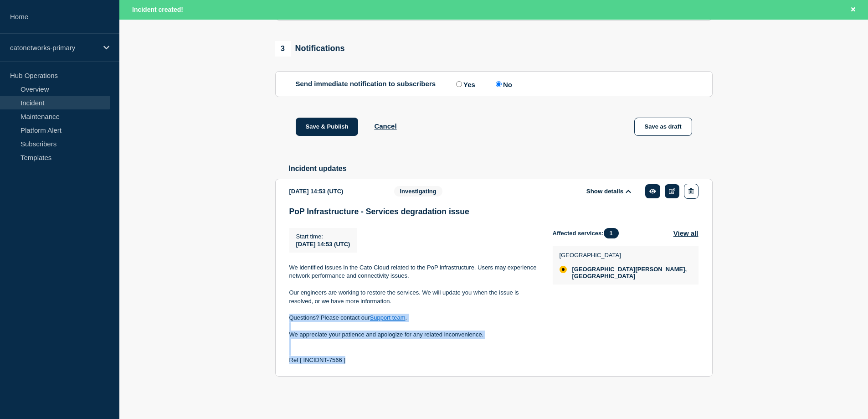
copy div "Questions? Please contact our Support team . We appreciate your patience and ap…"
drag, startPoint x: 290, startPoint y: 317, endPoint x: 364, endPoint y: 362, distance: 86.9
click at [364, 362] on div "We identified issues in the Cato Cloud related to the PoP infrastructure. Users…" at bounding box center [413, 313] width 249 height 101
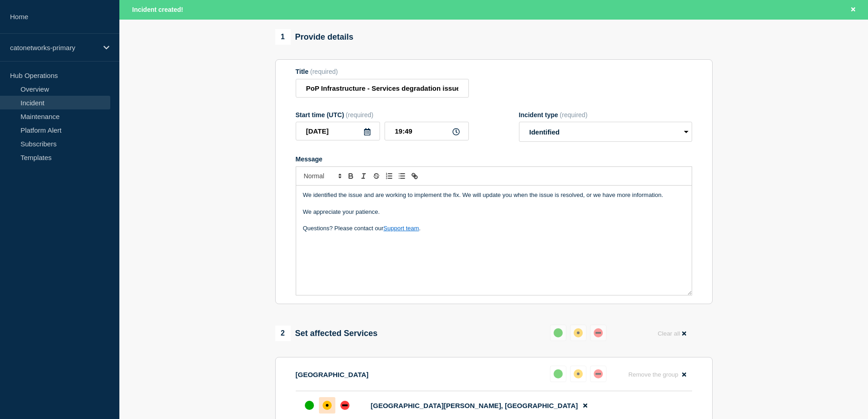
scroll to position [74, 0]
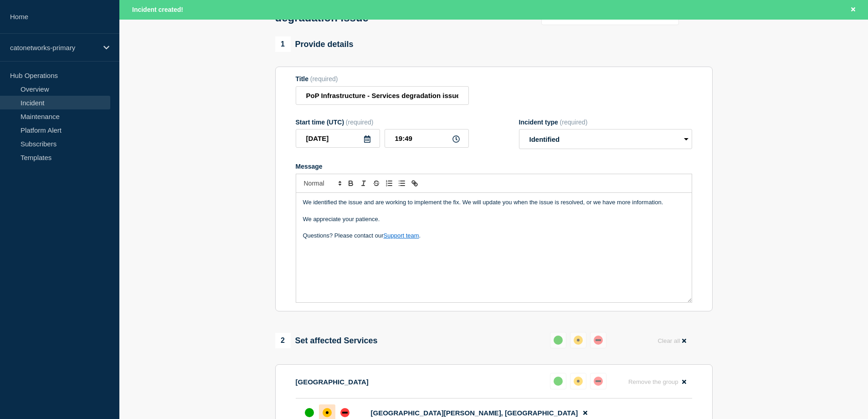
click at [313, 255] on p "Message" at bounding box center [494, 252] width 382 height 8
drag, startPoint x: 454, startPoint y: 255, endPoint x: 291, endPoint y: 260, distance: 162.7
click at [291, 260] on section "Title (required) PoP Infrastructure - Services degradation issue Start time (UT…" at bounding box center [493, 189] width 437 height 245
click at [376, 272] on p "Message" at bounding box center [494, 269] width 382 height 8
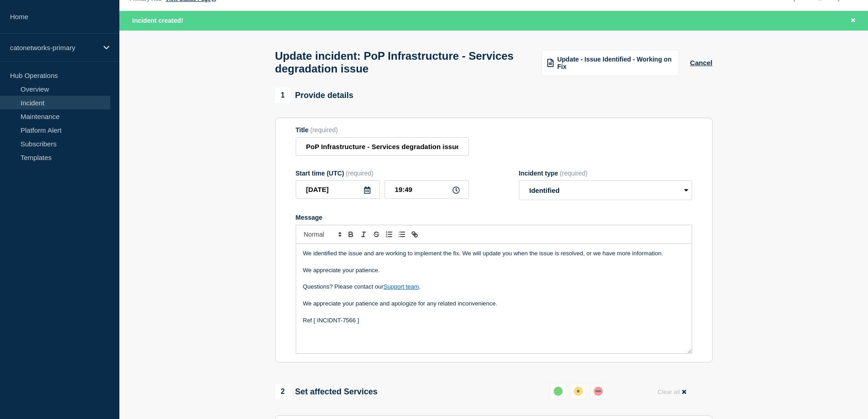
scroll to position [46, 0]
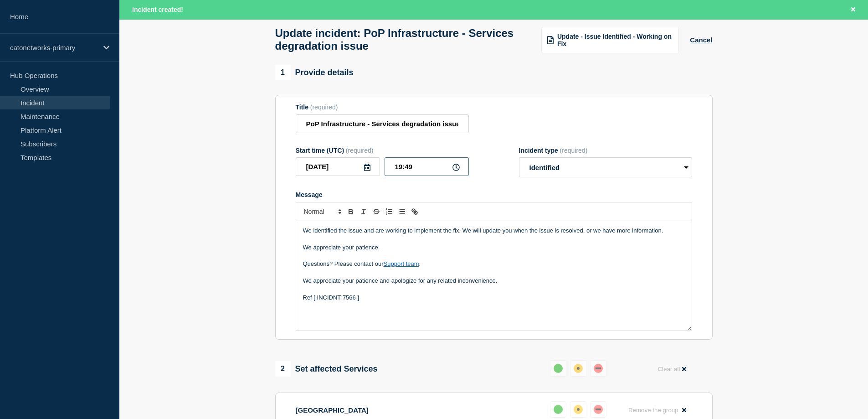
click at [398, 171] on input "19:49" at bounding box center [426, 166] width 84 height 19
drag, startPoint x: 402, startPoint y: 169, endPoint x: 394, endPoint y: 169, distance: 8.7
click at [394, 169] on input "19:49" at bounding box center [426, 166] width 84 height 19
drag, startPoint x: 412, startPoint y: 169, endPoint x: 404, endPoint y: 170, distance: 8.7
click at [404, 170] on input "15:49" at bounding box center [426, 166] width 84 height 19
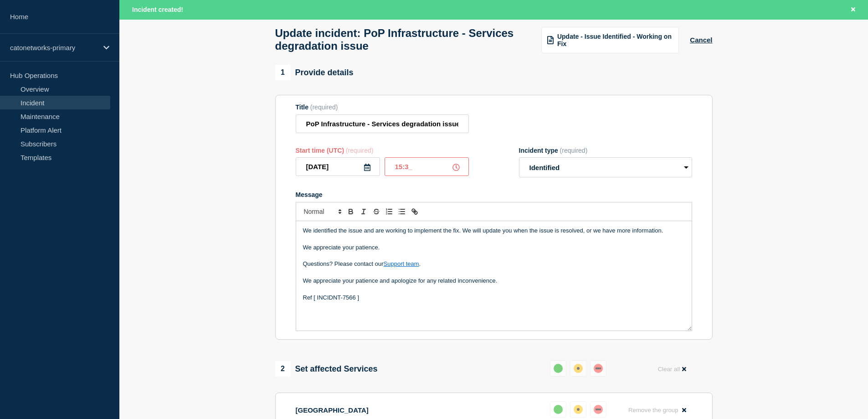
type input "15:35"
click at [336, 169] on input "2025-09-17" at bounding box center [338, 166] width 84 height 19
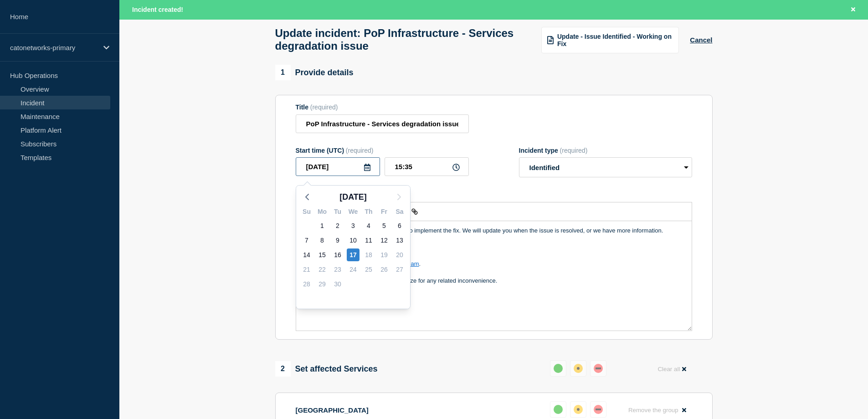
type input "2025-09-11"
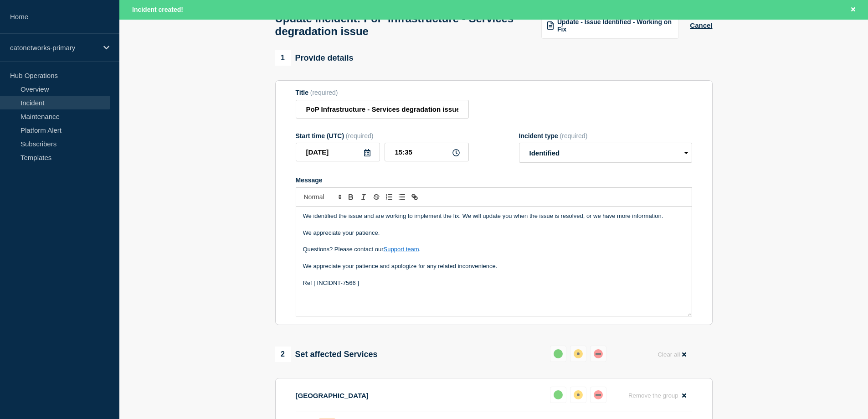
scroll to position [0, 0]
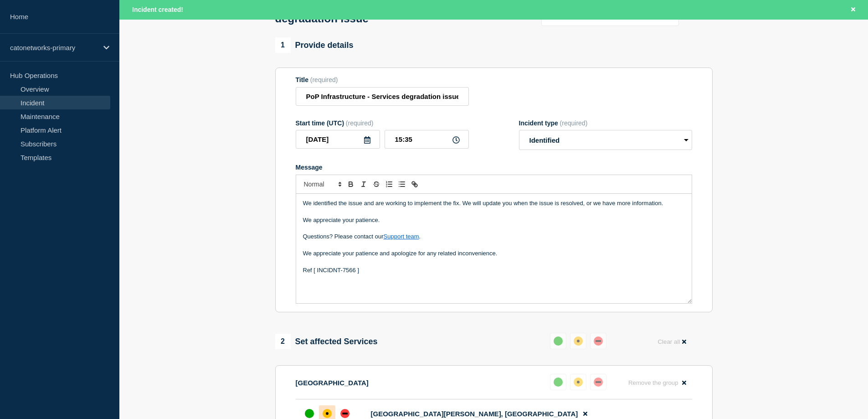
scroll to position [46, 0]
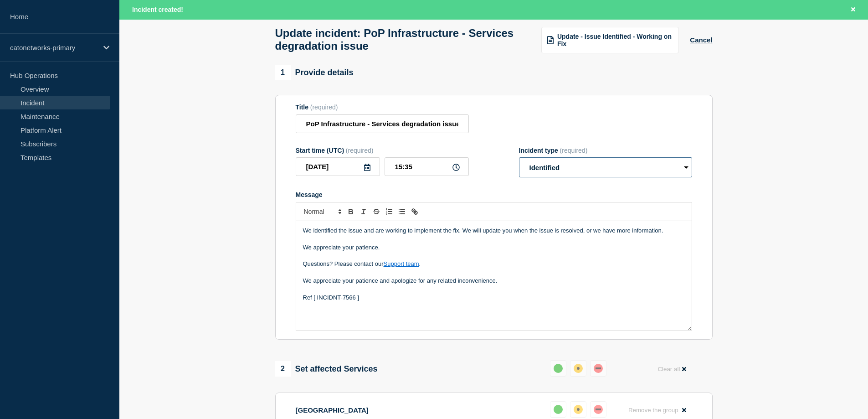
click at [653, 174] on select "Select option Investigating Identified Monitoring Resolved" at bounding box center [605, 167] width 173 height 20
click at [519, 162] on select "Select option Investigating Identified Monitoring Resolved" at bounding box center [605, 167] width 173 height 20
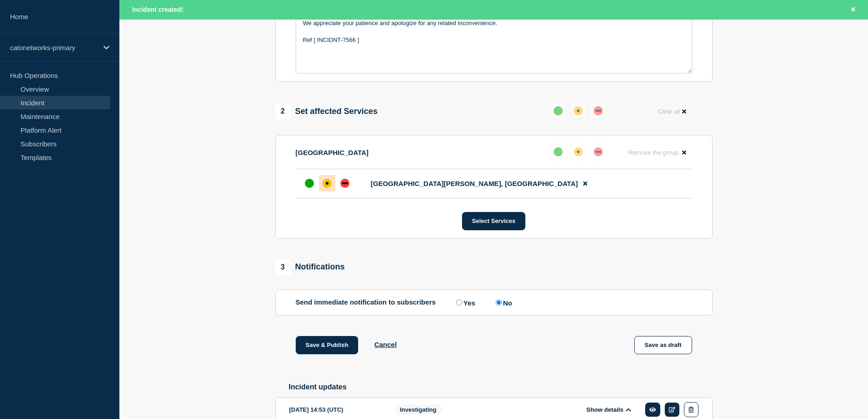
scroll to position [319, 0]
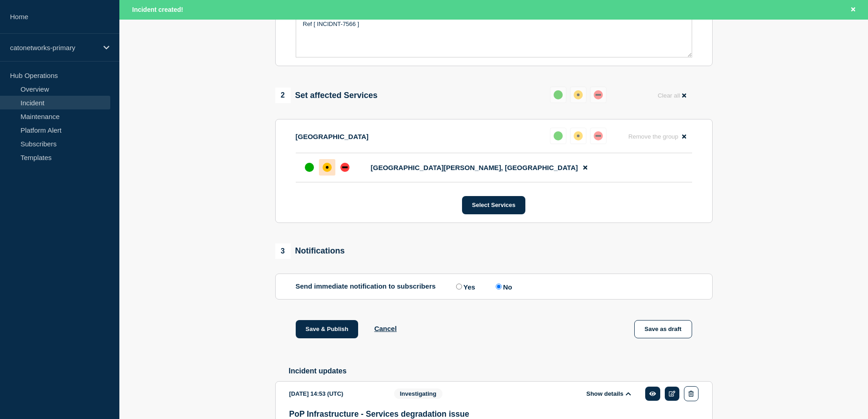
click at [502, 289] on input "No" at bounding box center [499, 286] width 6 height 6
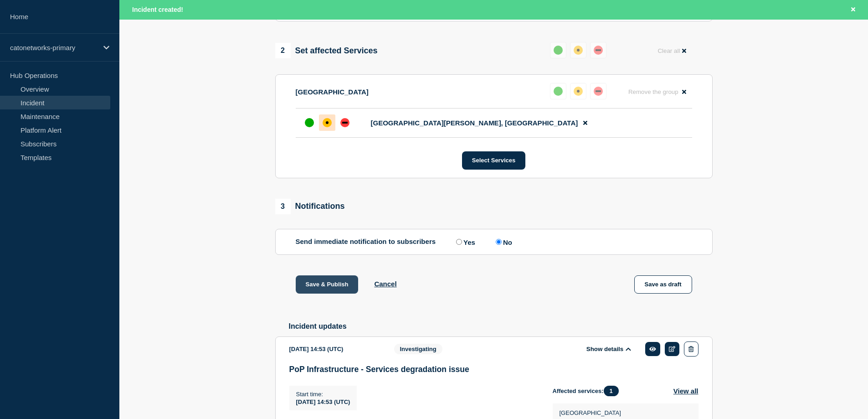
scroll to position [364, 0]
drag, startPoint x: 334, startPoint y: 288, endPoint x: 331, endPoint y: 284, distance: 5.2
click at [331, 284] on button "Save & Publish" at bounding box center [327, 283] width 63 height 18
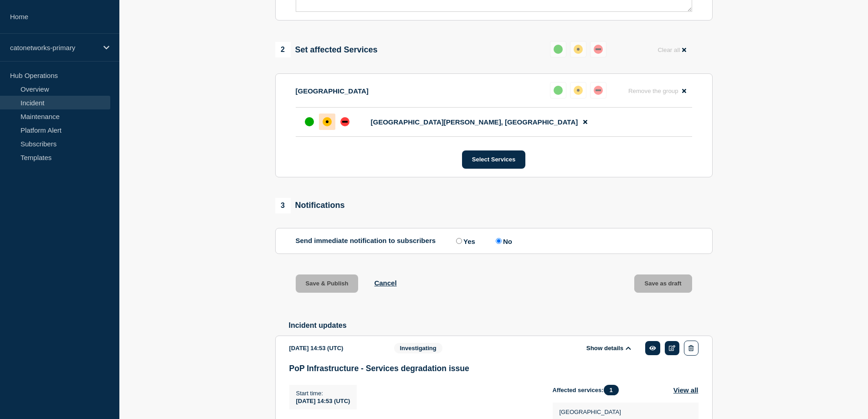
scroll to position [345, 0]
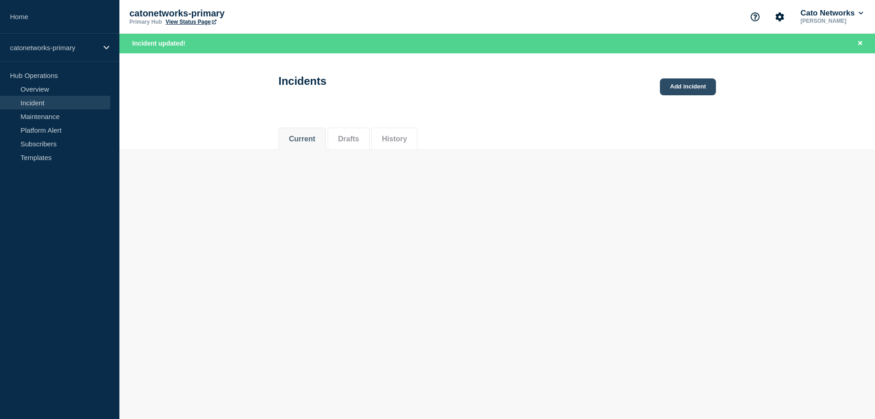
click at [694, 88] on link "Add incident" at bounding box center [688, 86] width 56 height 17
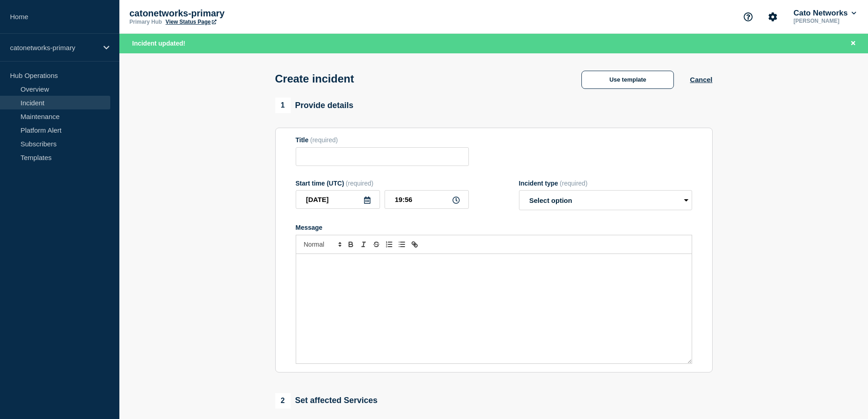
click at [699, 85] on div "Use template Cancel" at bounding box center [638, 79] width 147 height 19
click at [700, 82] on button "Cancel" at bounding box center [701, 80] width 22 height 8
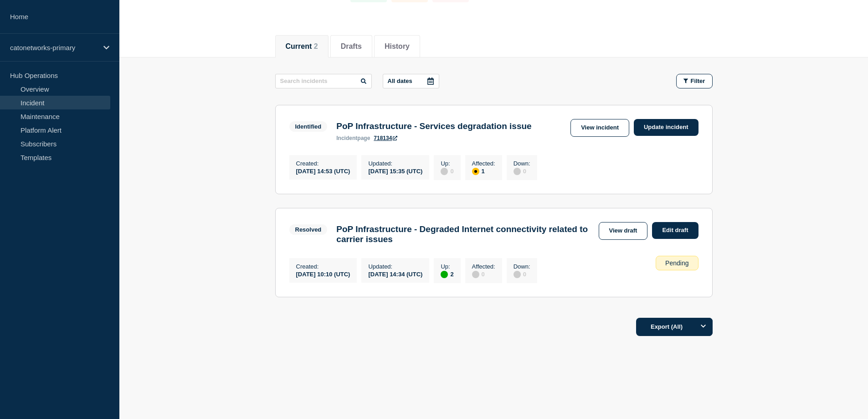
scroll to position [92, 0]
click at [671, 119] on link "Update incident" at bounding box center [666, 127] width 65 height 17
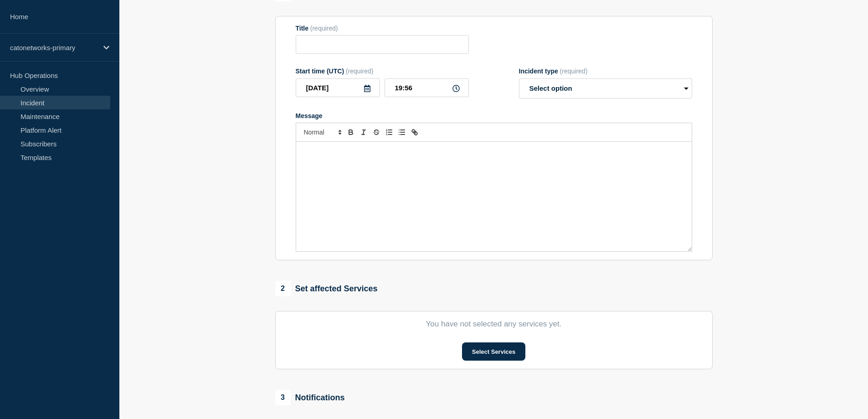
type input "PoP Infrastructure - Services degradation issue"
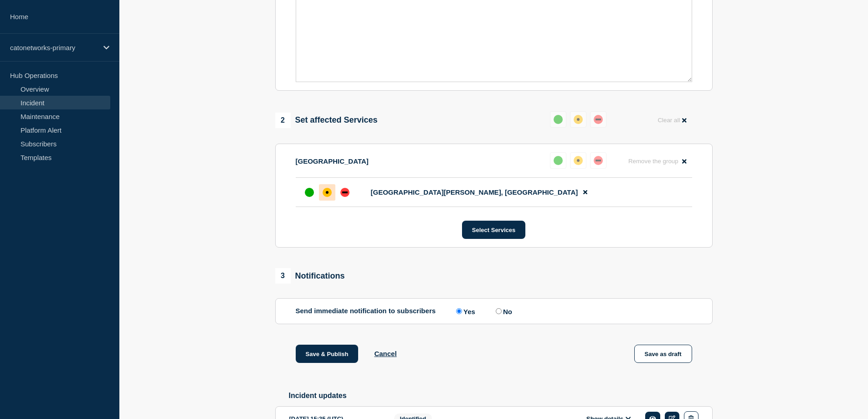
scroll to position [366, 0]
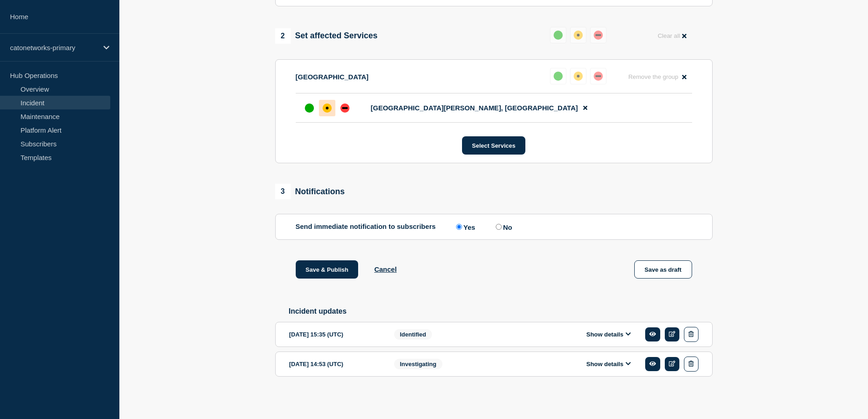
click at [607, 332] on button "Show details" at bounding box center [609, 334] width 50 height 8
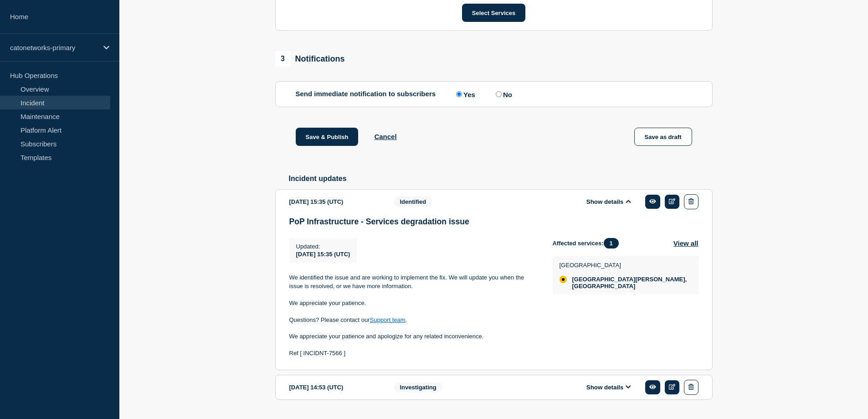
scroll to position [432, 0]
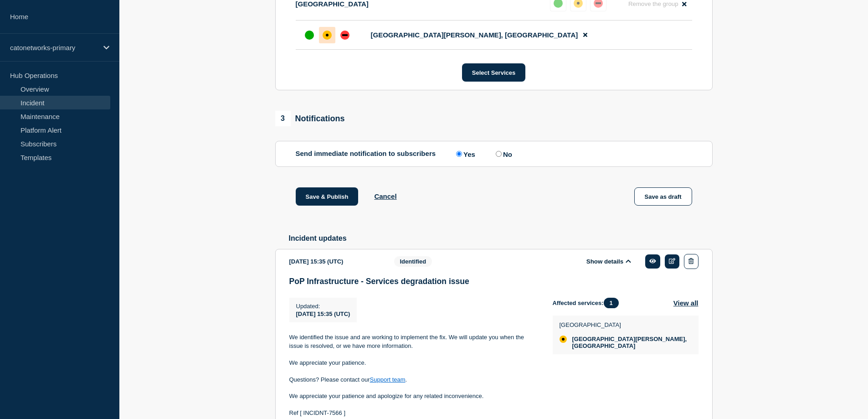
click at [504, 158] on label "No" at bounding box center [502, 153] width 19 height 9
click at [502, 157] on input "No" at bounding box center [499, 154] width 6 height 6
radio input "true"
radio input "false"
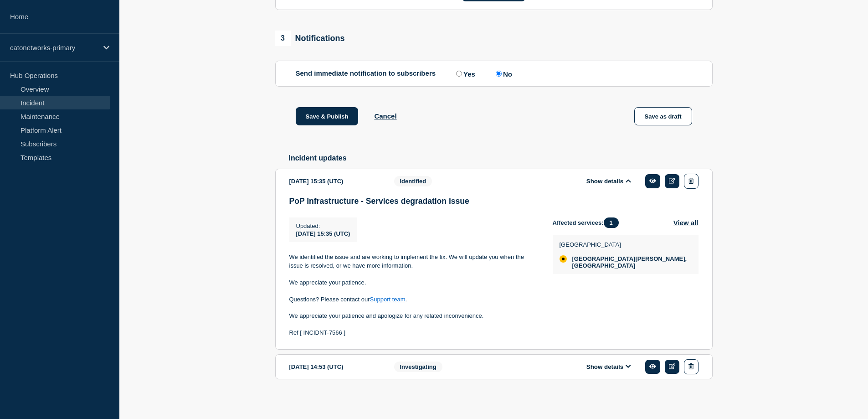
scroll to position [523, 0]
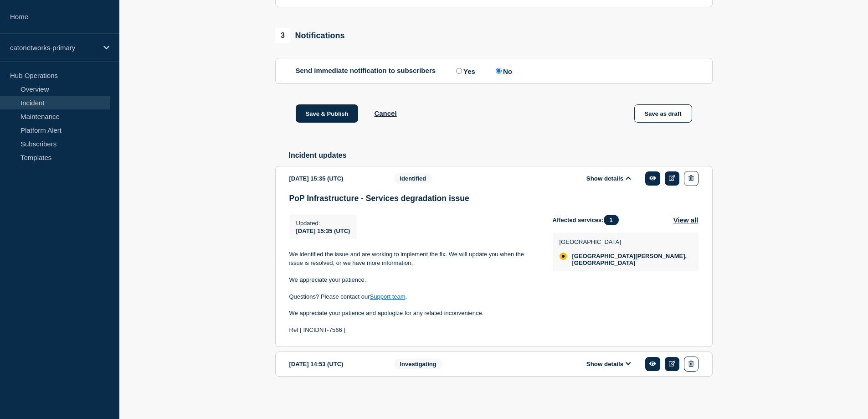
click at [627, 364] on icon at bounding box center [627, 363] width 5 height 3
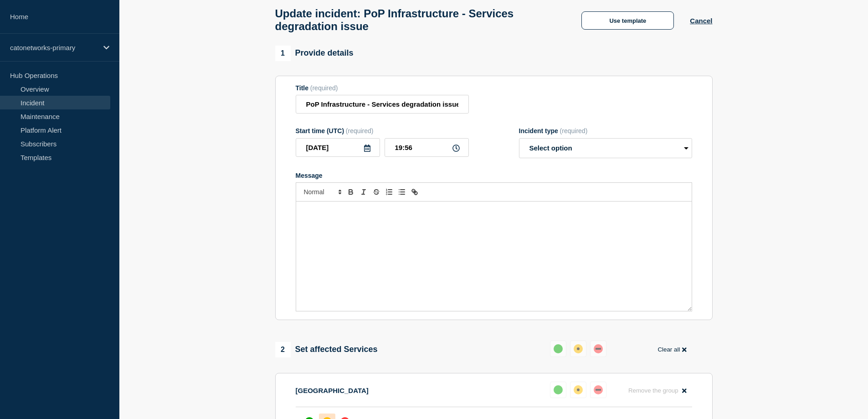
scroll to position [0, 0]
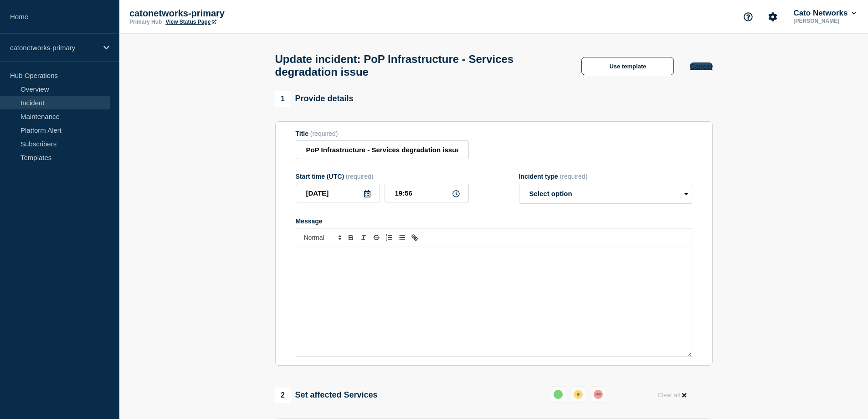
click at [698, 69] on button "Cancel" at bounding box center [701, 66] width 22 height 8
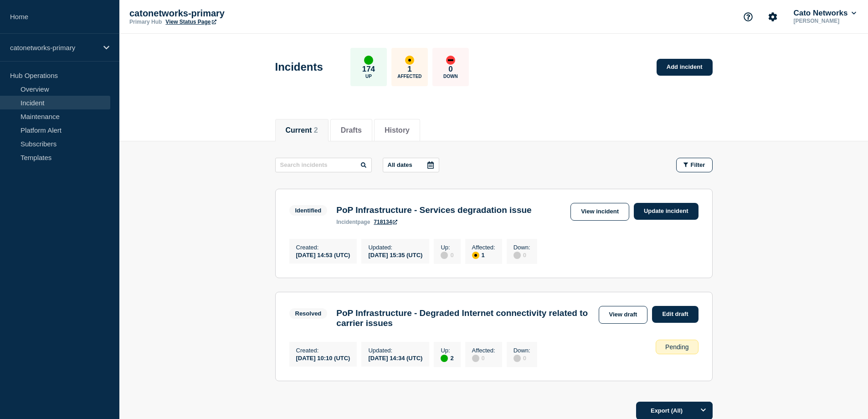
scroll to position [92, 0]
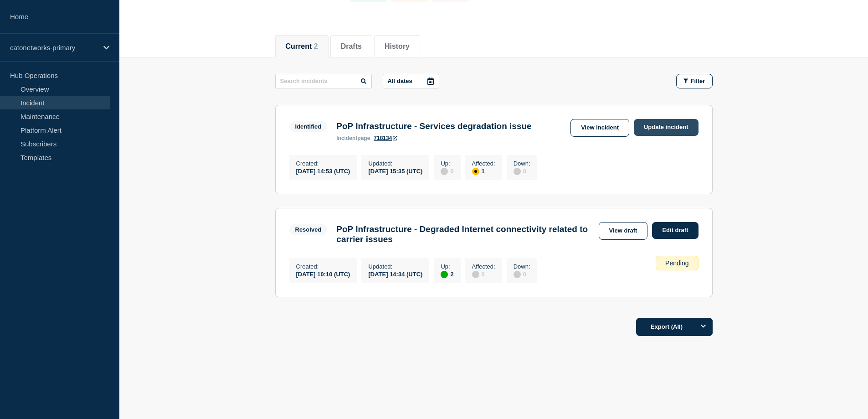
click at [678, 123] on link "Update incident" at bounding box center [666, 127] width 65 height 17
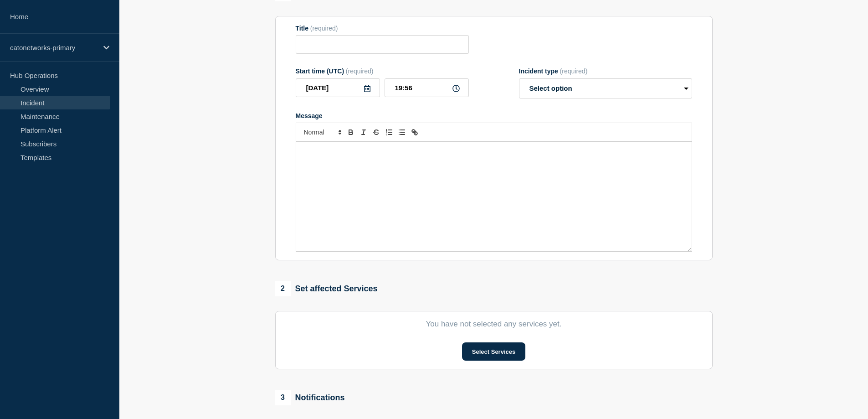
type input "PoP Infrastructure - Services degradation issue"
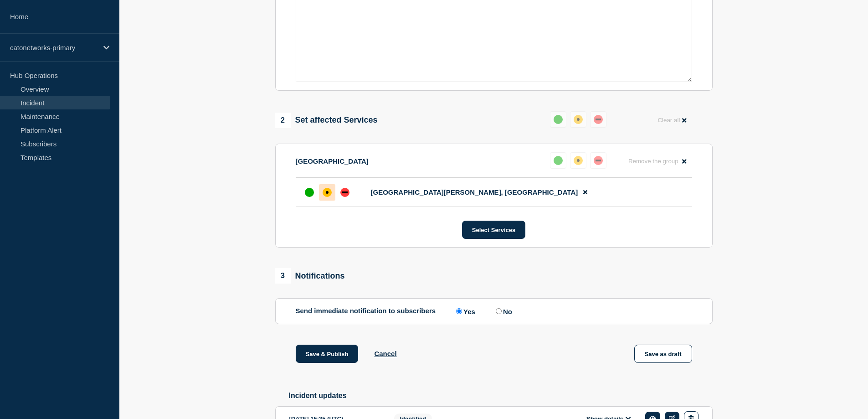
scroll to position [366, 0]
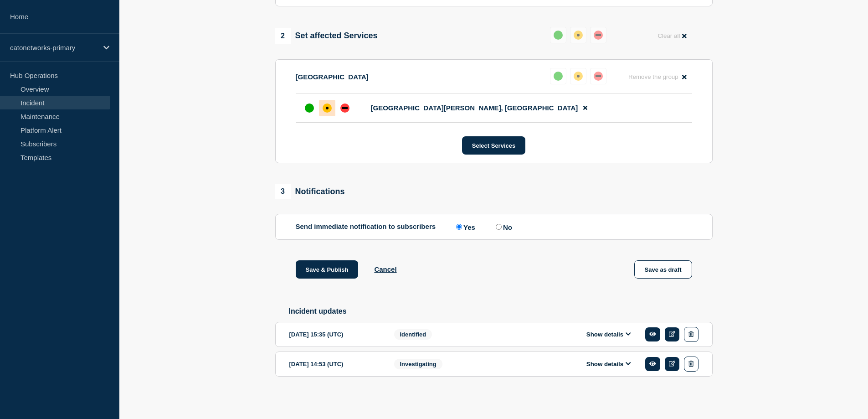
click at [507, 225] on label "No" at bounding box center [502, 226] width 19 height 9
click at [502, 225] on input "No" at bounding box center [499, 227] width 6 height 6
radio input "true"
radio input "false"
click at [533, 361] on div "Show details" at bounding box center [611, 363] width 174 height 15
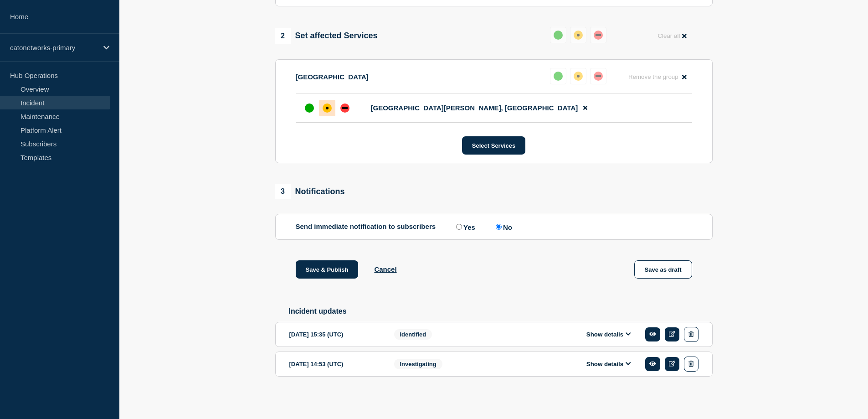
click at [627, 363] on icon at bounding box center [627, 363] width 5 height 3
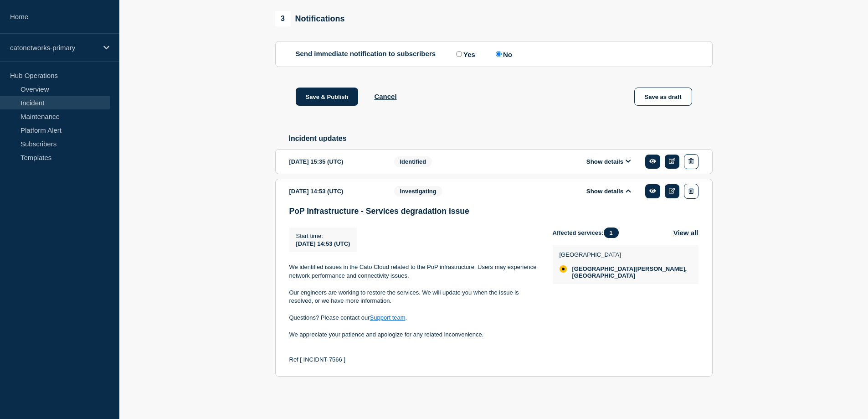
scroll to position [540, 0]
click at [652, 189] on icon at bounding box center [652, 191] width 7 height 5
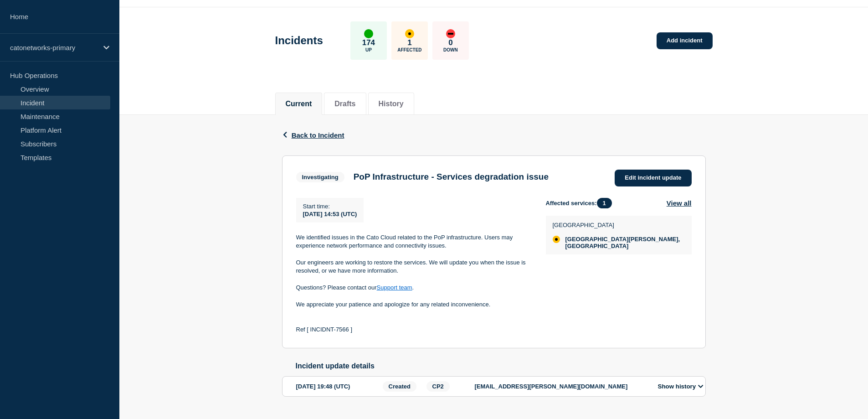
scroll to position [50, 0]
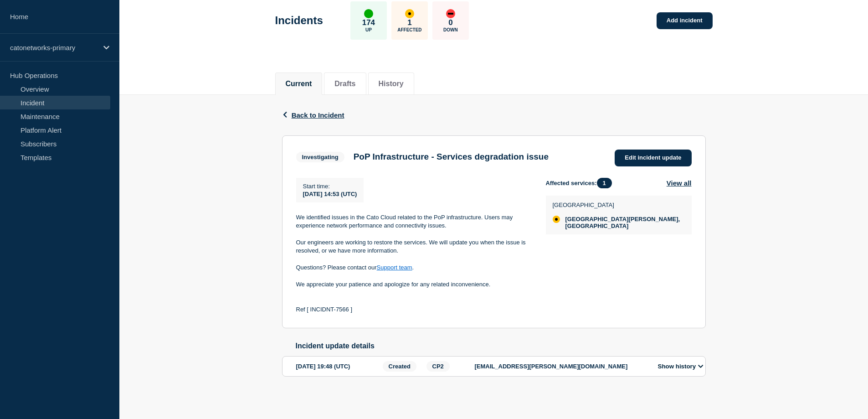
click at [701, 368] on icon at bounding box center [700, 366] width 5 height 6
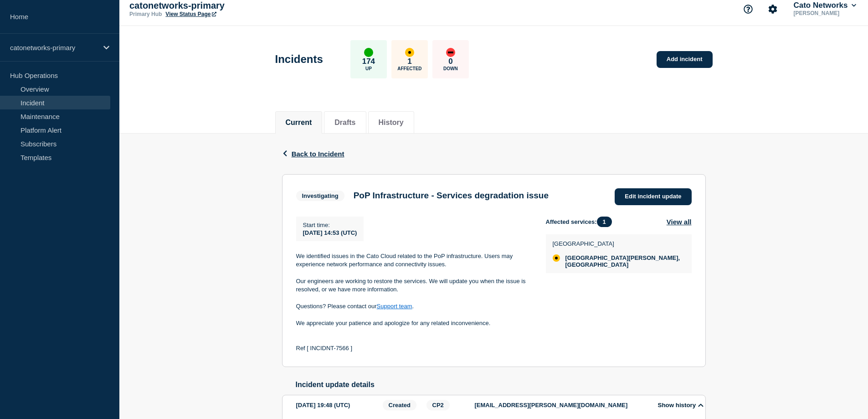
scroll to position [6, 0]
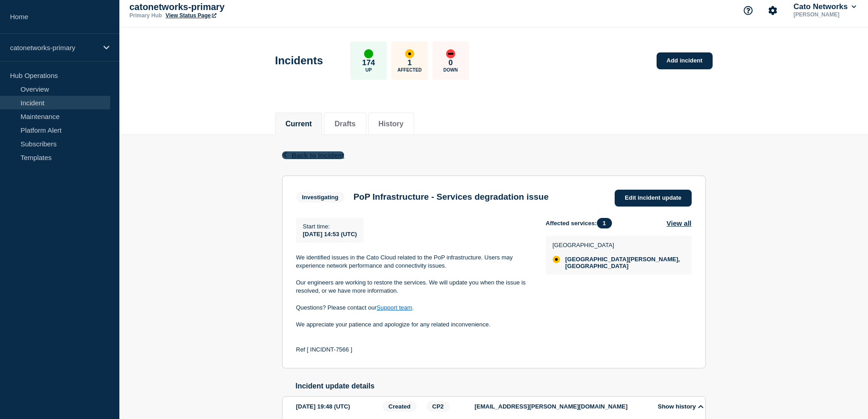
click at [285, 156] on icon "button" at bounding box center [285, 155] width 4 height 6
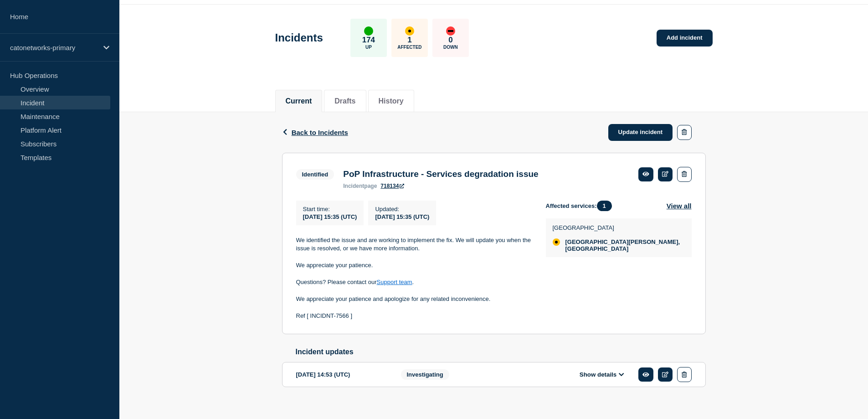
scroll to position [46, 0]
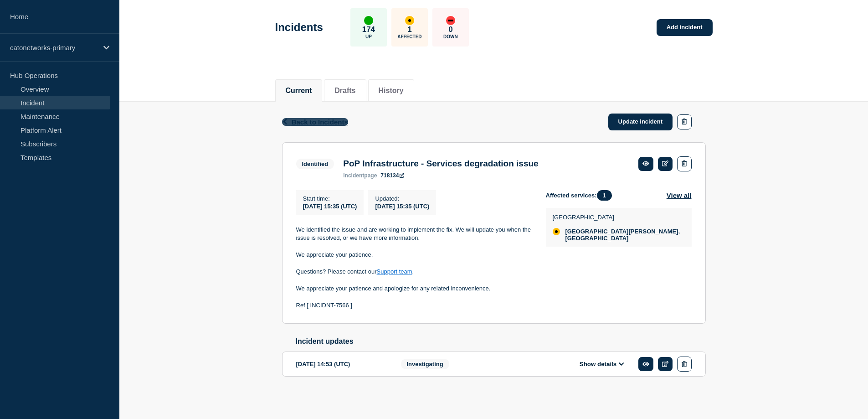
click at [284, 118] on icon "button" at bounding box center [285, 121] width 4 height 6
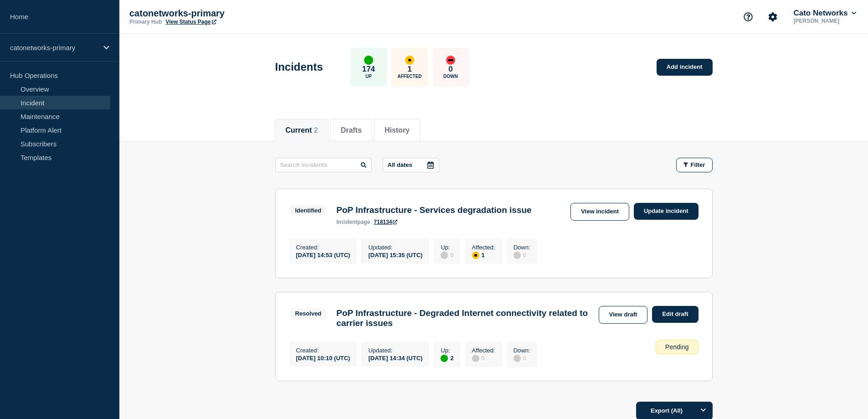
scroll to position [92, 0]
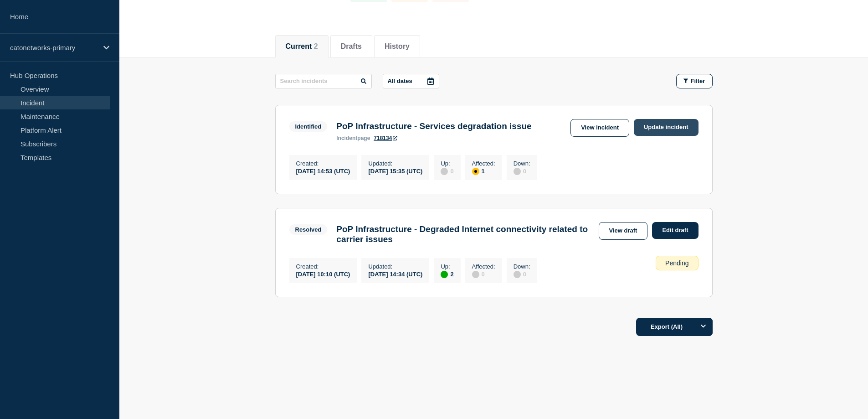
click at [681, 119] on link "Update incident" at bounding box center [666, 127] width 65 height 17
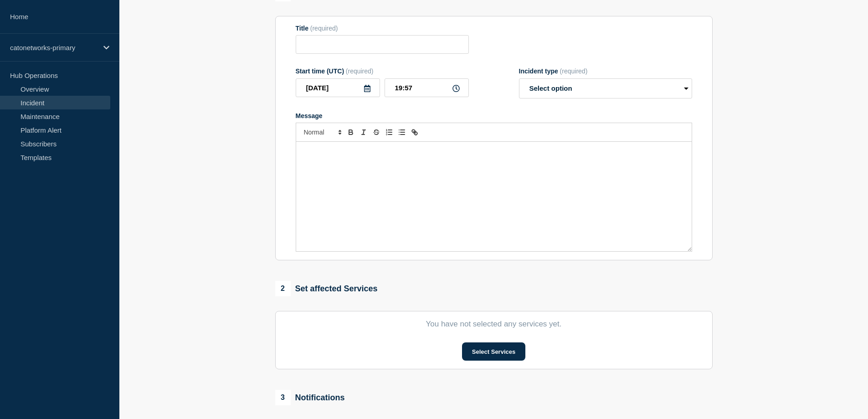
type input "PoP Infrastructure - Services degradation issue"
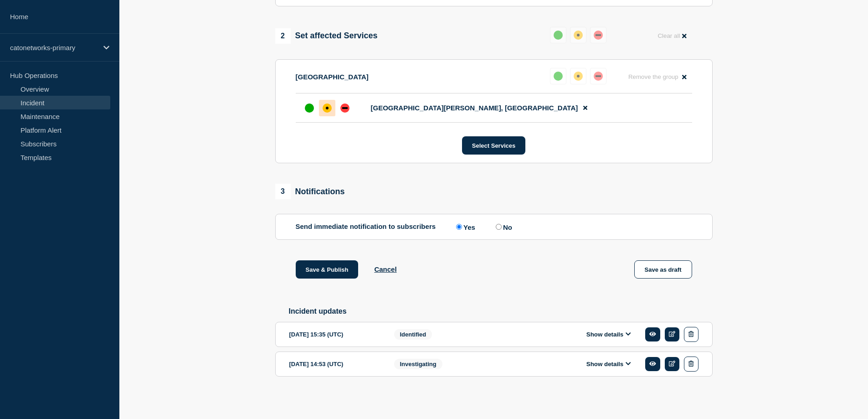
scroll to position [366, 0]
click at [505, 223] on label "No" at bounding box center [502, 226] width 19 height 9
click at [502, 224] on input "No" at bounding box center [499, 227] width 6 height 6
radio input "true"
radio input "false"
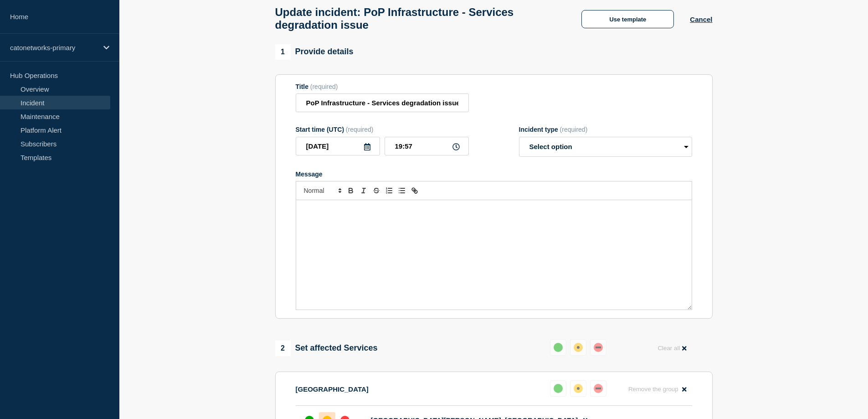
scroll to position [1, 0]
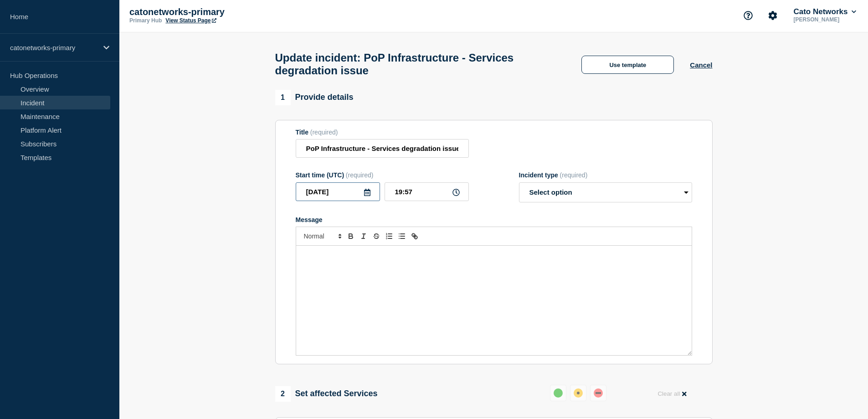
click at [342, 193] on input "2025-09-17" at bounding box center [338, 191] width 84 height 19
type input "2025-09-11"
click at [420, 193] on input "19:57" at bounding box center [426, 191] width 84 height 19
click at [401, 195] on input "19:57" at bounding box center [426, 191] width 84 height 19
click at [400, 195] on input "19:57" at bounding box center [426, 191] width 84 height 19
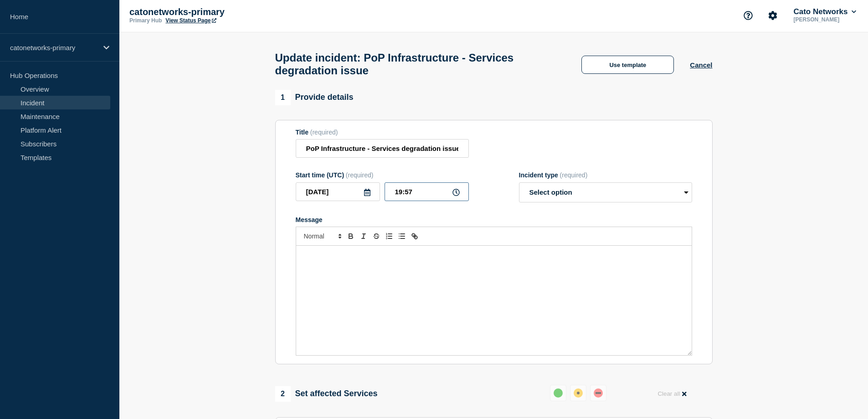
drag, startPoint x: 396, startPoint y: 195, endPoint x: 402, endPoint y: 195, distance: 5.9
click at [402, 195] on input "19:57" at bounding box center [426, 191] width 84 height 19
click at [417, 193] on input "15:57" at bounding box center [426, 191] width 84 height 19
type input "15:50"
click at [585, 193] on select "Select option Investigating Identified Monitoring Resolved" at bounding box center [605, 192] width 173 height 20
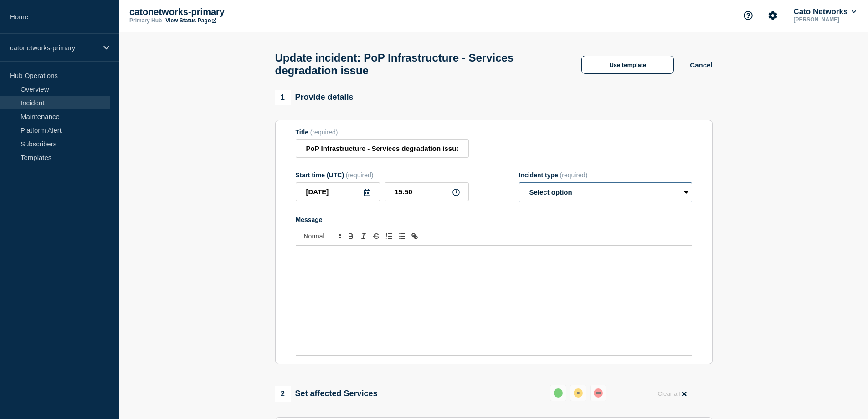
select select "monitoring"
click at [519, 186] on select "Select option Investigating Identified Monitoring Resolved" at bounding box center [605, 192] width 173 height 20
click at [649, 67] on button "Use template" at bounding box center [627, 65] width 92 height 18
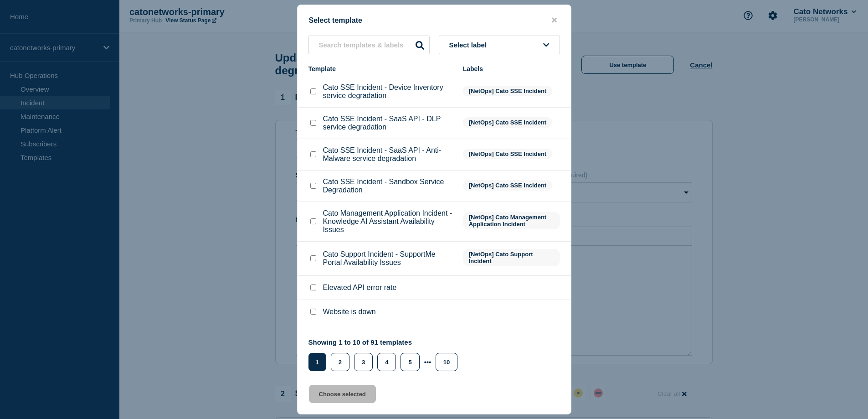
click at [462, 43] on span "Select label" at bounding box center [469, 45] width 41 height 8
type input "fix"
click at [479, 124] on button "[NetOps] Update - Fix Applied - Monitoring" at bounding box center [499, 125] width 121 height 26
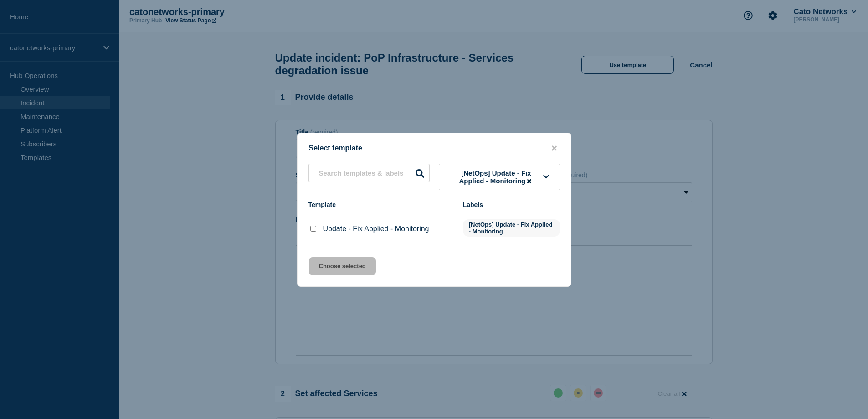
click at [314, 229] on input "Update - Fix Applied - Monitoring checkbox" at bounding box center [313, 228] width 6 height 6
checkbox input "true"
click at [347, 266] on button "Choose selected" at bounding box center [342, 266] width 67 height 18
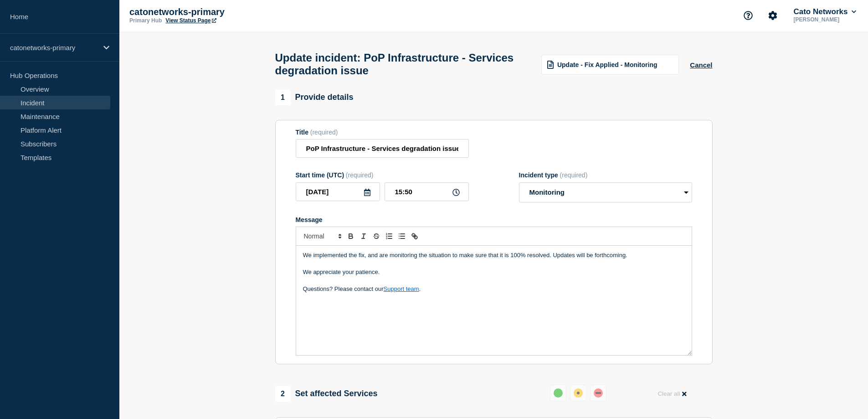
click at [401, 316] on div "We implemented the fix, and are monitoring the situation to make sure that it i…" at bounding box center [493, 300] width 395 height 109
click at [470, 293] on p "Questions? Please contact our Support team ." at bounding box center [494, 289] width 382 height 8
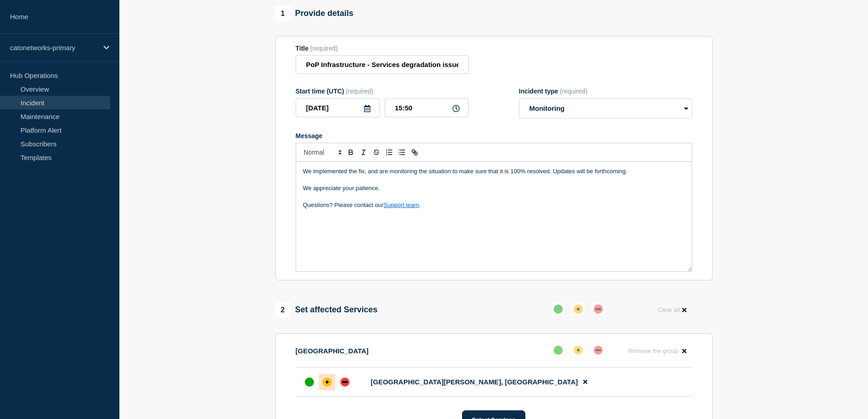
scroll to position [92, 0]
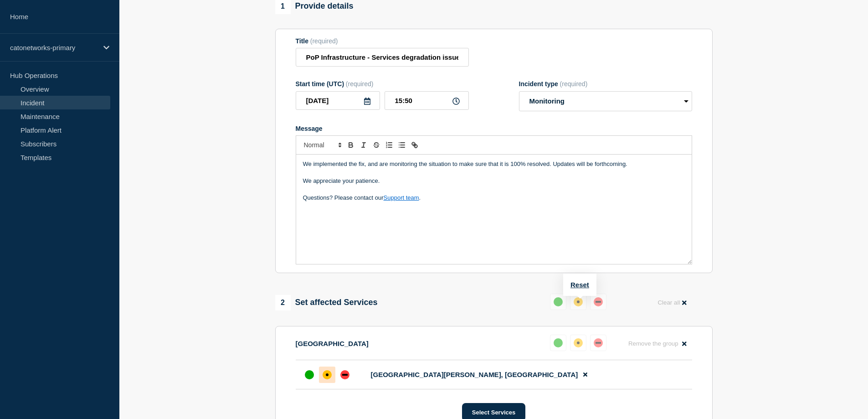
click at [559, 303] on div "up" at bounding box center [557, 301] width 9 height 9
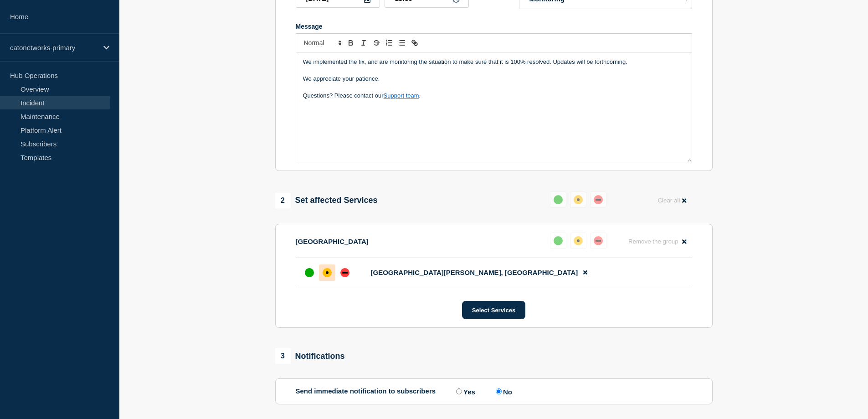
scroll to position [229, 0]
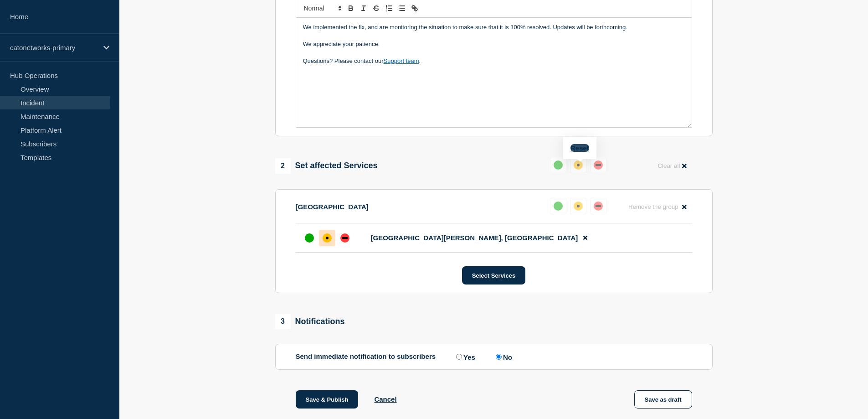
click at [579, 149] on button "Reset" at bounding box center [579, 148] width 19 height 8
click at [307, 242] on div "up" at bounding box center [309, 237] width 9 height 9
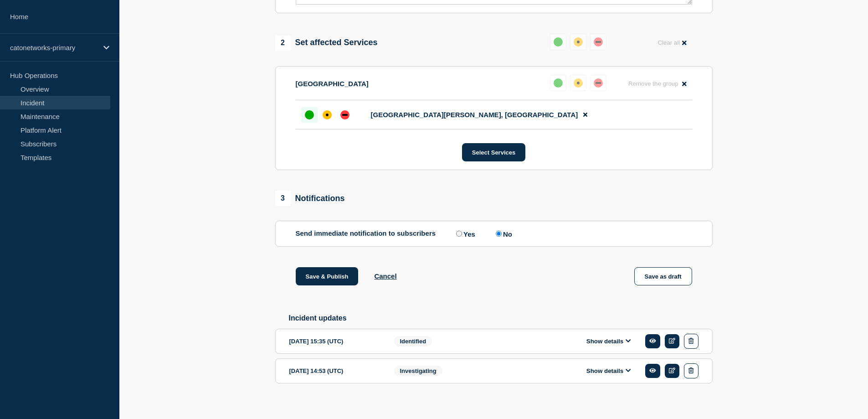
scroll to position [366, 0]
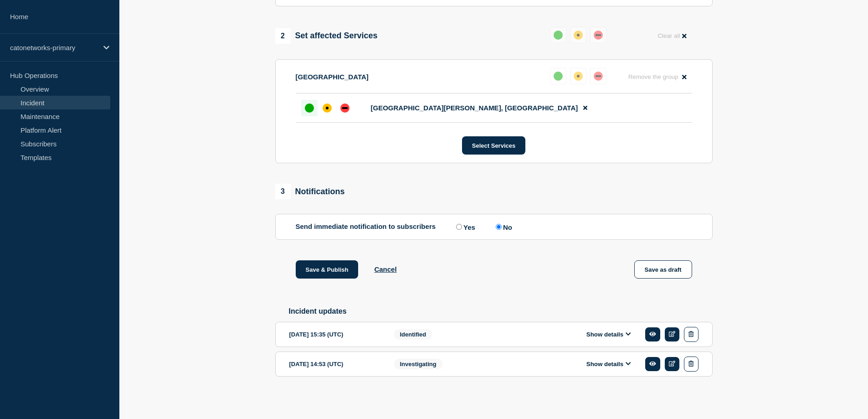
click at [628, 333] on icon at bounding box center [627, 334] width 5 height 6
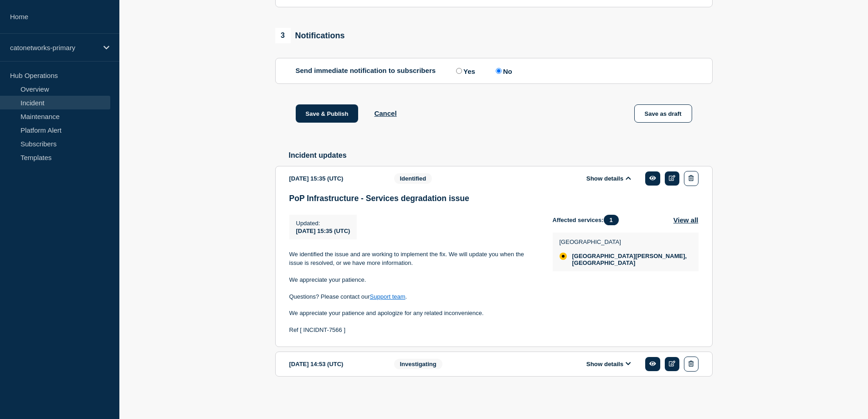
scroll to position [523, 0]
copy div "We appreciate your patience and apologize for any related inconvenience. Ref [ …"
drag, startPoint x: 291, startPoint y: 311, endPoint x: 364, endPoint y: 331, distance: 75.6
click at [364, 331] on div "We identified the issue and are working to implement the fix. We will update yo…" at bounding box center [413, 292] width 249 height 84
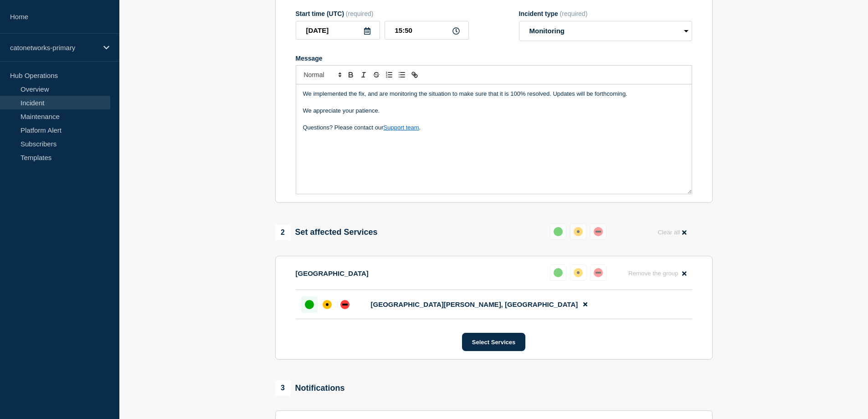
scroll to position [67, 0]
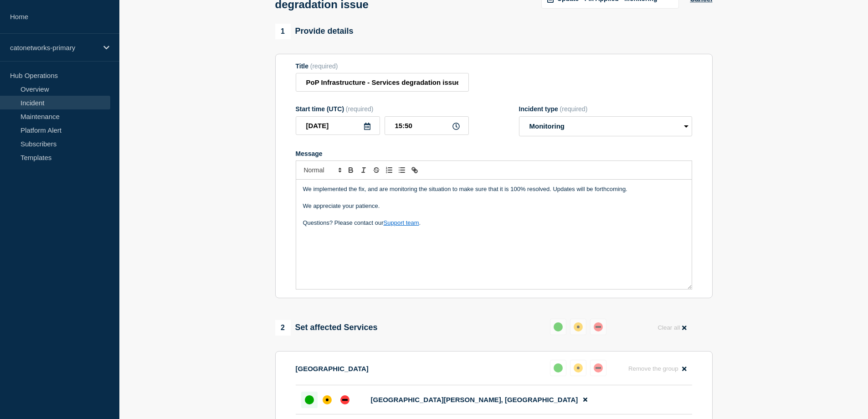
click at [343, 249] on div "We implemented the fix, and are monitoring the situation to make sure that it i…" at bounding box center [493, 233] width 395 height 109
drag, startPoint x: 394, startPoint y: 210, endPoint x: 292, endPoint y: 207, distance: 101.2
click at [292, 207] on section "Title (required) PoP Infrastructure - Services degradation issue Start time (UT…" at bounding box center [493, 176] width 437 height 245
click at [435, 202] on p "Message" at bounding box center [494, 198] width 382 height 8
drag, startPoint x: 439, startPoint y: 209, endPoint x: 295, endPoint y: 211, distance: 144.0
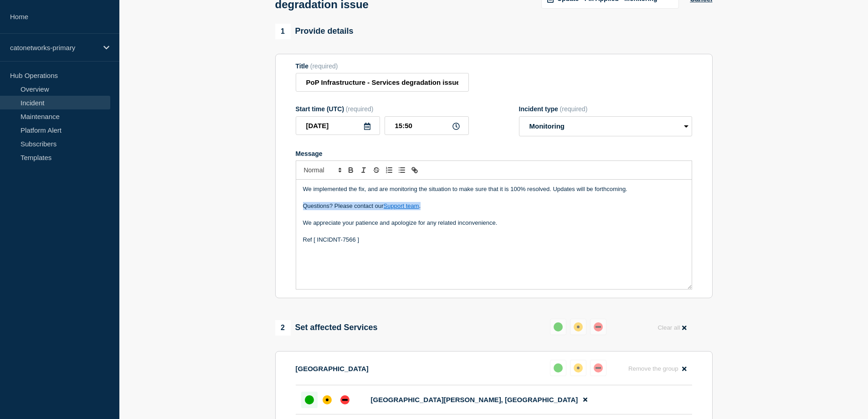
click at [296, 211] on div "We implemented the fix, and are monitoring the situation to make sure that it i…" at bounding box center [494, 234] width 396 height 110
drag, startPoint x: 526, startPoint y: 212, endPoint x: 536, endPoint y: 215, distance: 10.4
click at [528, 210] on p "We appreciate your patience and apologize for any related inconvenience." at bounding box center [494, 206] width 382 height 8
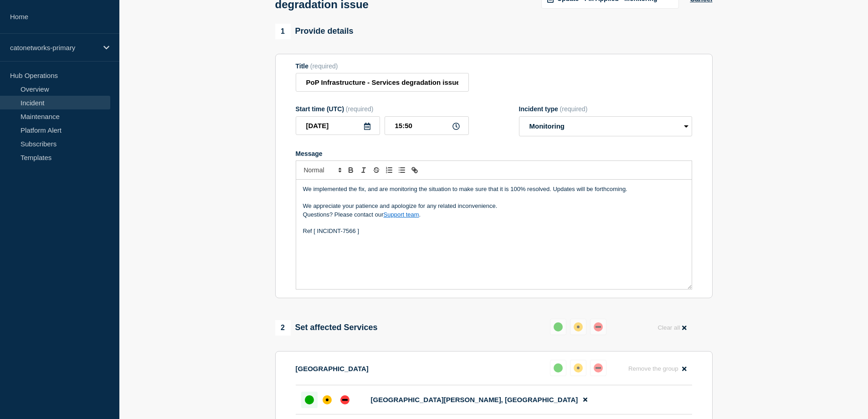
click at [537, 215] on p "Questions? Please contact our Support team ." at bounding box center [494, 214] width 382 height 8
click at [518, 210] on p "We appreciate your patience and apologize for any related inconvenience." at bounding box center [494, 206] width 382 height 8
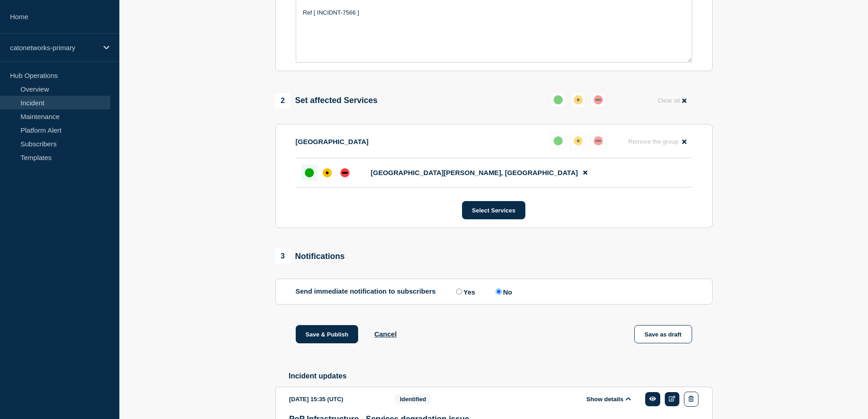
scroll to position [386, 0]
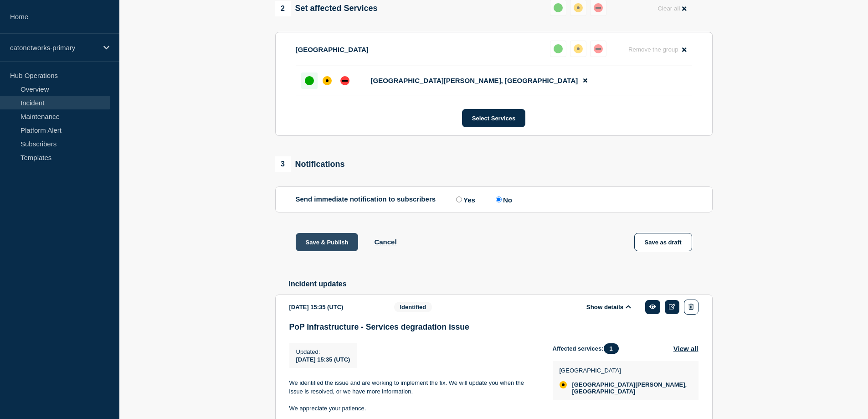
click at [313, 247] on button "Save & Publish" at bounding box center [327, 242] width 63 height 18
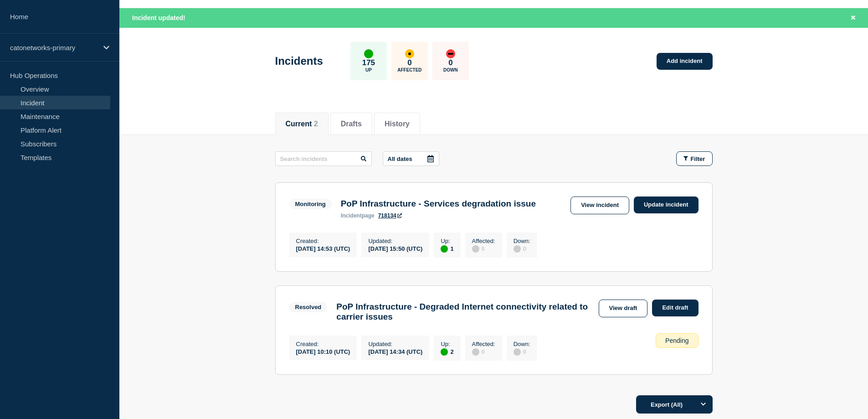
scroll to position [124, 0]
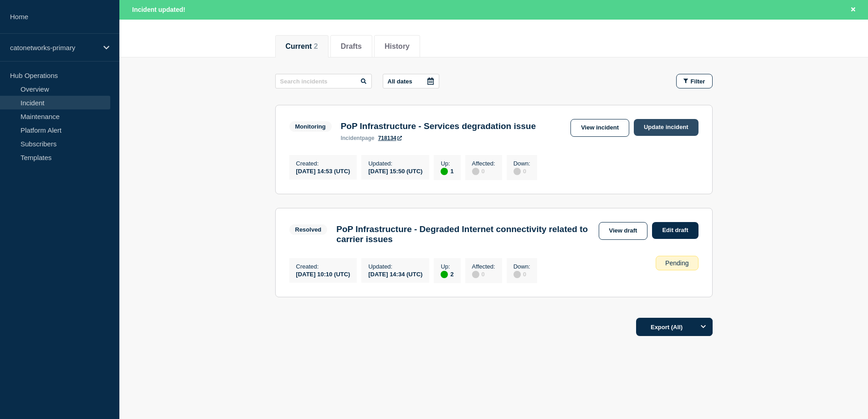
click at [669, 119] on link "Update incident" at bounding box center [666, 127] width 65 height 17
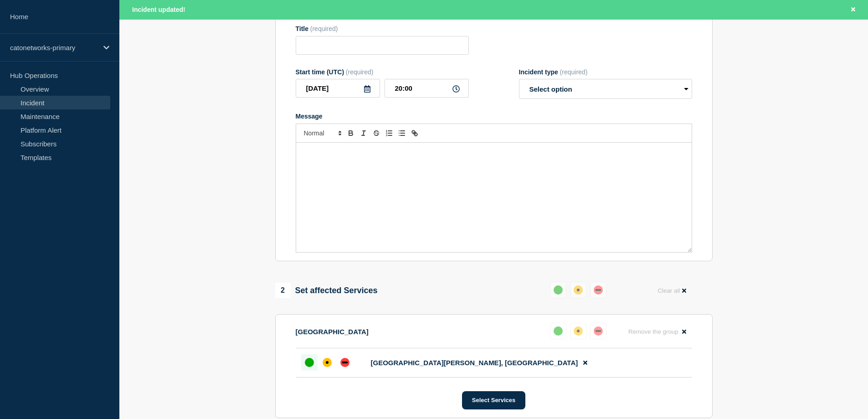
type input "PoP Infrastructure - Services degradation issue"
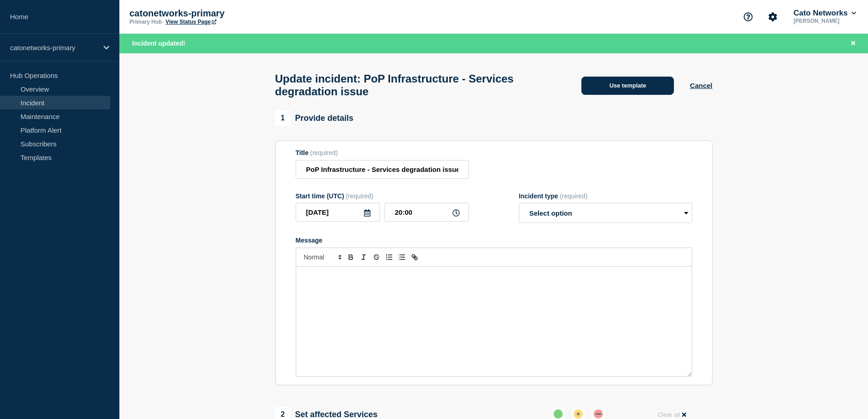
click at [650, 90] on button "Use template" at bounding box center [627, 86] width 92 height 18
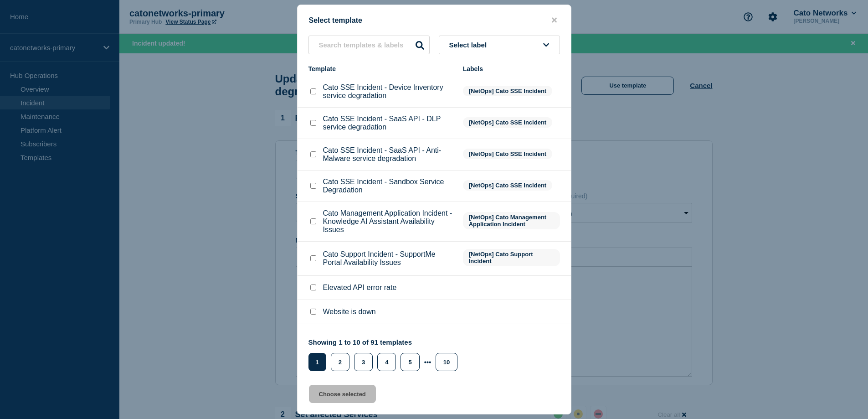
click at [474, 45] on span "Select label" at bounding box center [469, 45] width 41 height 8
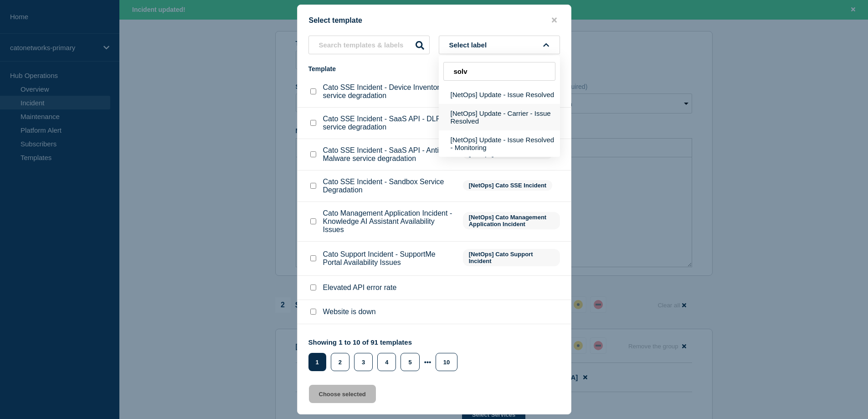
scroll to position [137, 0]
click at [483, 70] on input "solv" at bounding box center [499, 71] width 112 height 19
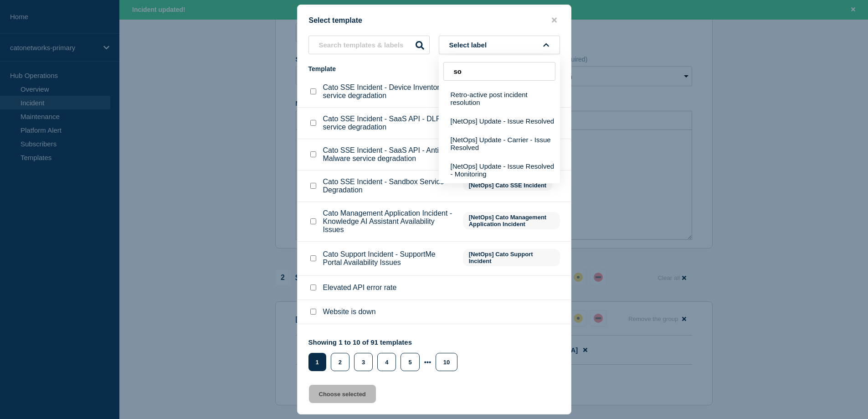
type input "s"
type input "resolv"
click at [509, 96] on button "[NetOps] Update - Issue Resolved" at bounding box center [499, 94] width 121 height 19
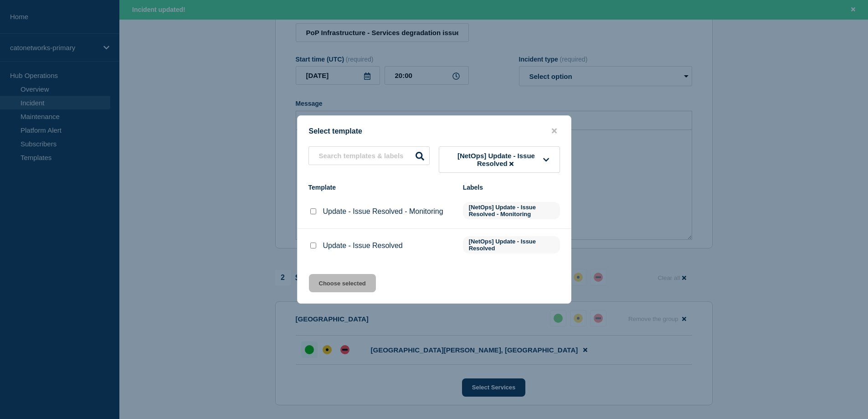
click at [314, 246] on input "Update - Issue Resolved checkbox" at bounding box center [313, 245] width 6 height 6
checkbox input "true"
click at [345, 283] on button "Choose selected" at bounding box center [342, 283] width 67 height 18
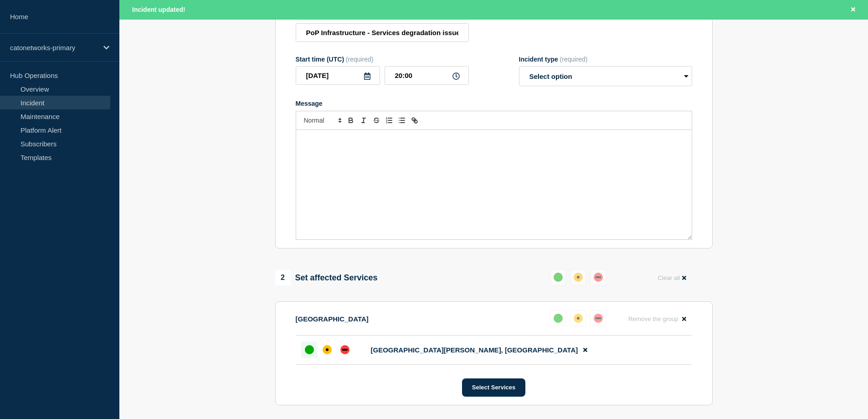
select select "resolved"
radio input "false"
radio input "true"
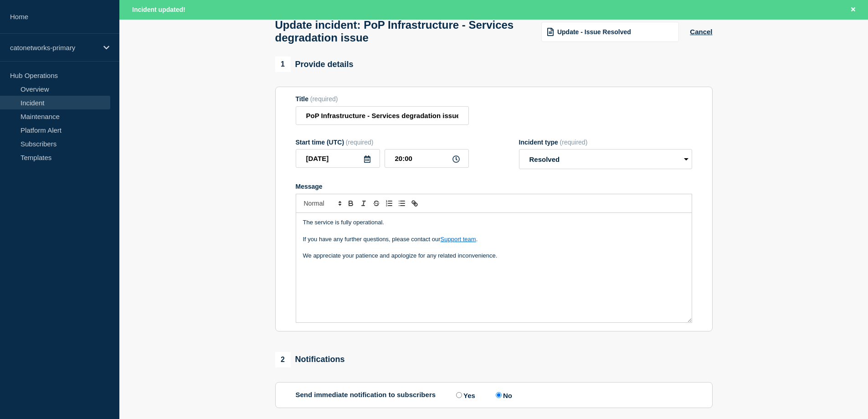
scroll to position [46, 0]
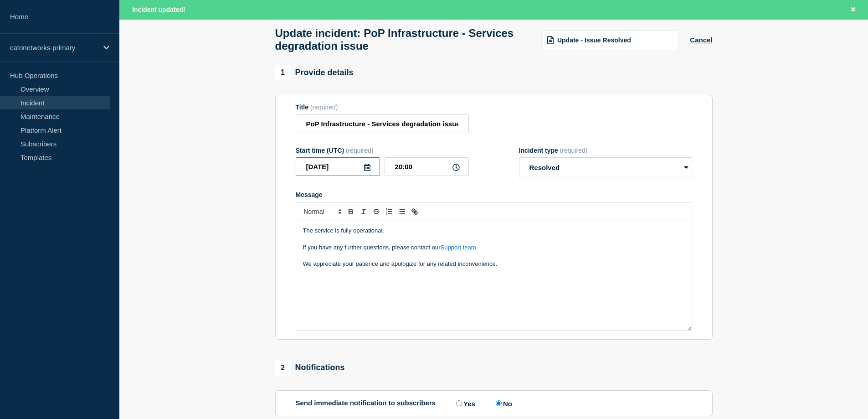
click at [343, 172] on input "2025-09-17" at bounding box center [338, 166] width 84 height 19
type input "2025-09-11"
click at [413, 168] on input "20:00" at bounding box center [426, 166] width 84 height 19
drag, startPoint x: 401, startPoint y: 169, endPoint x: 395, endPoint y: 169, distance: 6.8
click at [395, 169] on input "20:00" at bounding box center [426, 166] width 84 height 19
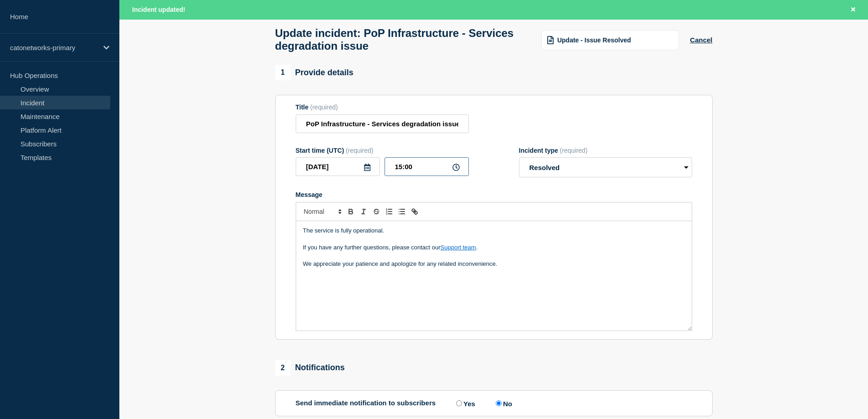
drag, startPoint x: 412, startPoint y: 170, endPoint x: 405, endPoint y: 171, distance: 7.0
click at [405, 171] on input "15:00" at bounding box center [426, 166] width 84 height 19
type input "15:56"
click at [334, 292] on div "The service is fully operational. If you have any further questions, please con…" at bounding box center [493, 275] width 395 height 109
click at [549, 277] on div "The service is fully operational. If you have any further questions, please con…" at bounding box center [493, 275] width 395 height 109
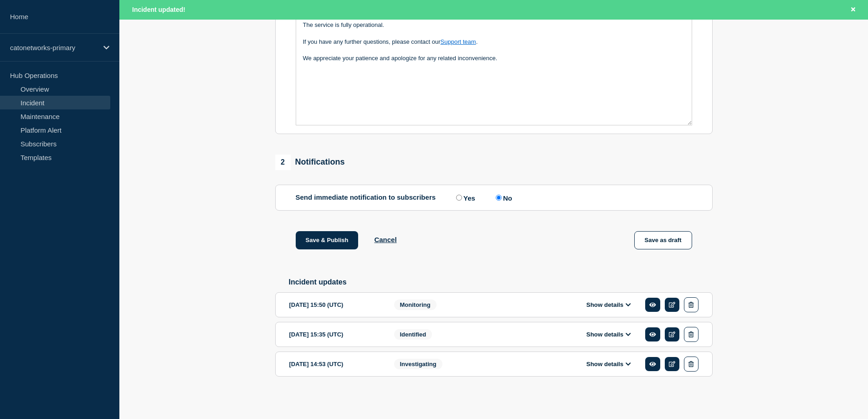
scroll to position [258, 0]
click at [629, 302] on icon at bounding box center [627, 305] width 5 height 6
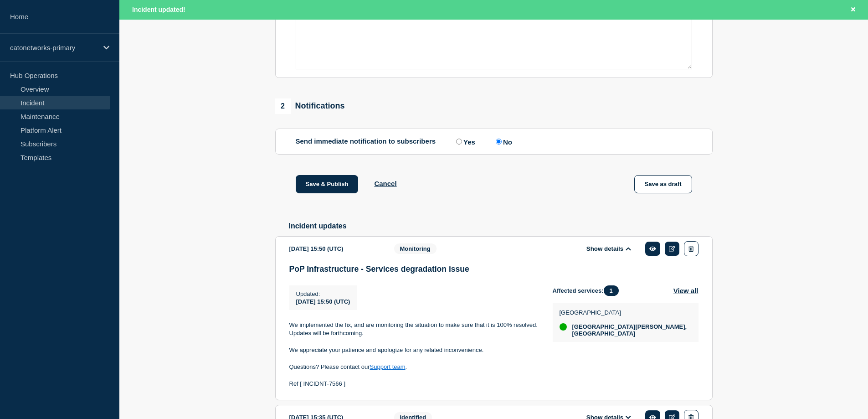
scroll to position [395, 0]
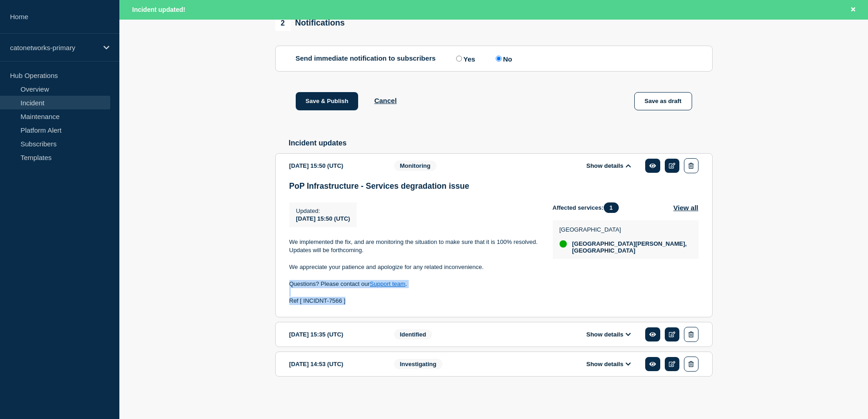
copy div "Questions? Please contact our Support team . Ref [ INCIDNT-7566 ]"
drag, startPoint x: 288, startPoint y: 287, endPoint x: 356, endPoint y: 306, distance: 70.6
click at [356, 306] on section "2025-09-11 15:50 (UTC) Show details Monitoring PoP Infrastructure - Services de…" at bounding box center [493, 235] width 437 height 164
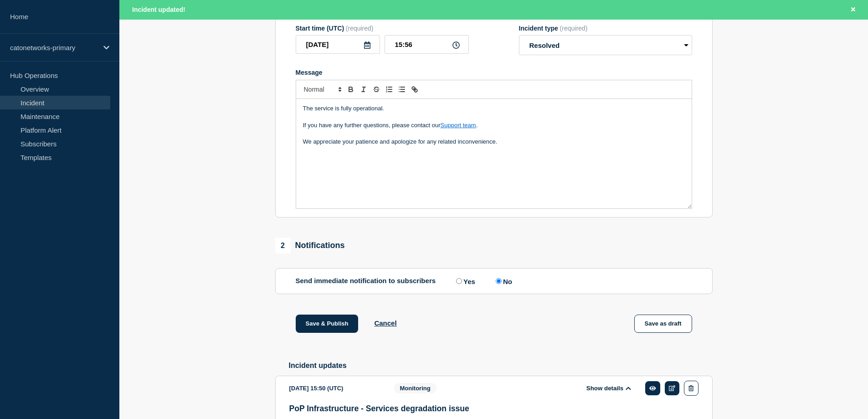
scroll to position [167, 0]
click at [354, 175] on div "The service is fully operational. If you have any further questions, please con…" at bounding box center [493, 154] width 395 height 109
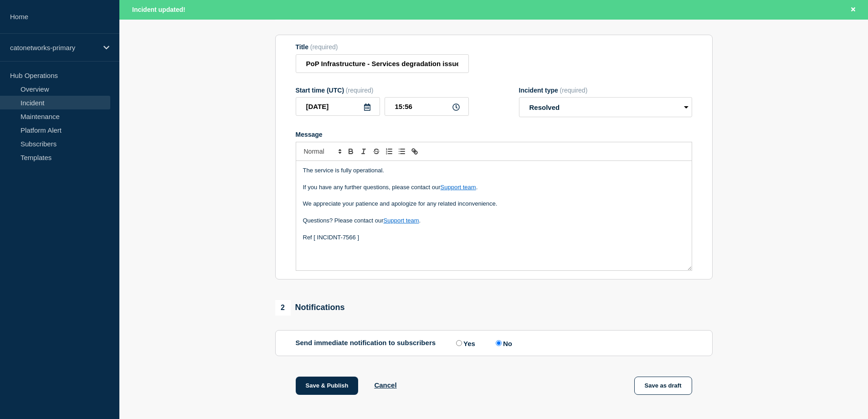
scroll to position [212, 0]
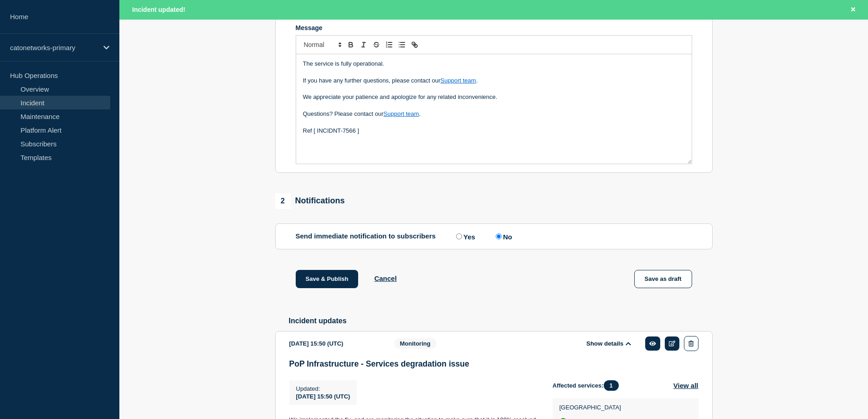
click at [501, 239] on input "No" at bounding box center [499, 236] width 6 height 6
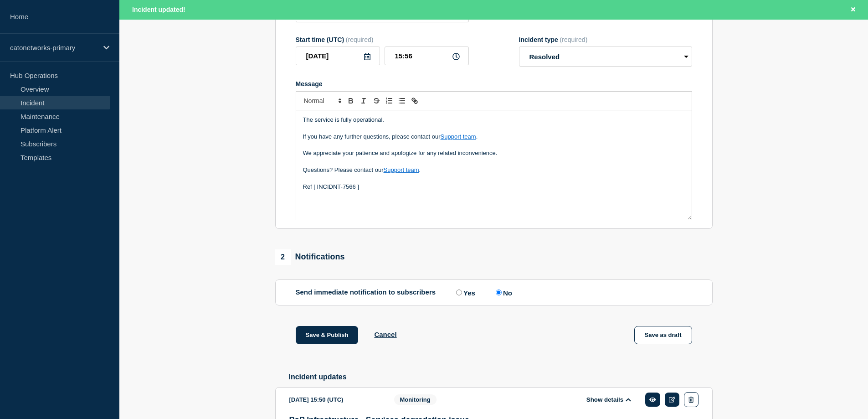
scroll to position [167, 0]
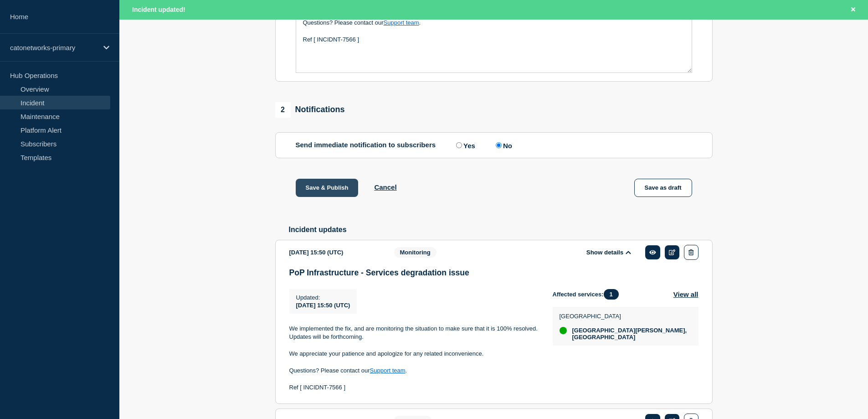
click at [328, 194] on button "Save & Publish" at bounding box center [327, 188] width 63 height 18
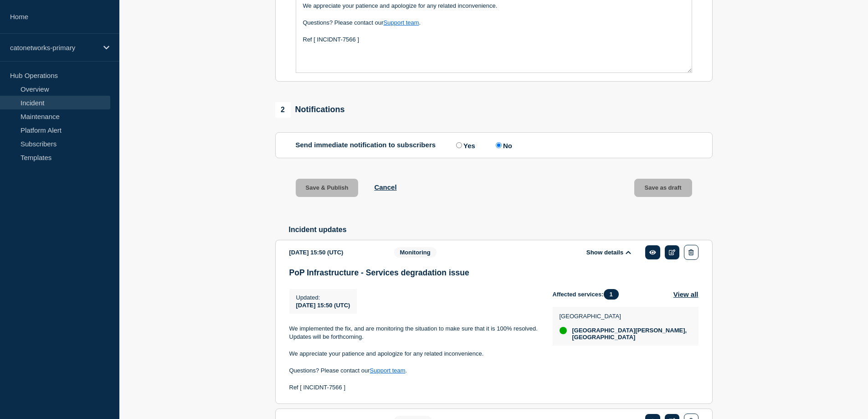
scroll to position [284, 0]
